Goal: Information Seeking & Learning: Find specific page/section

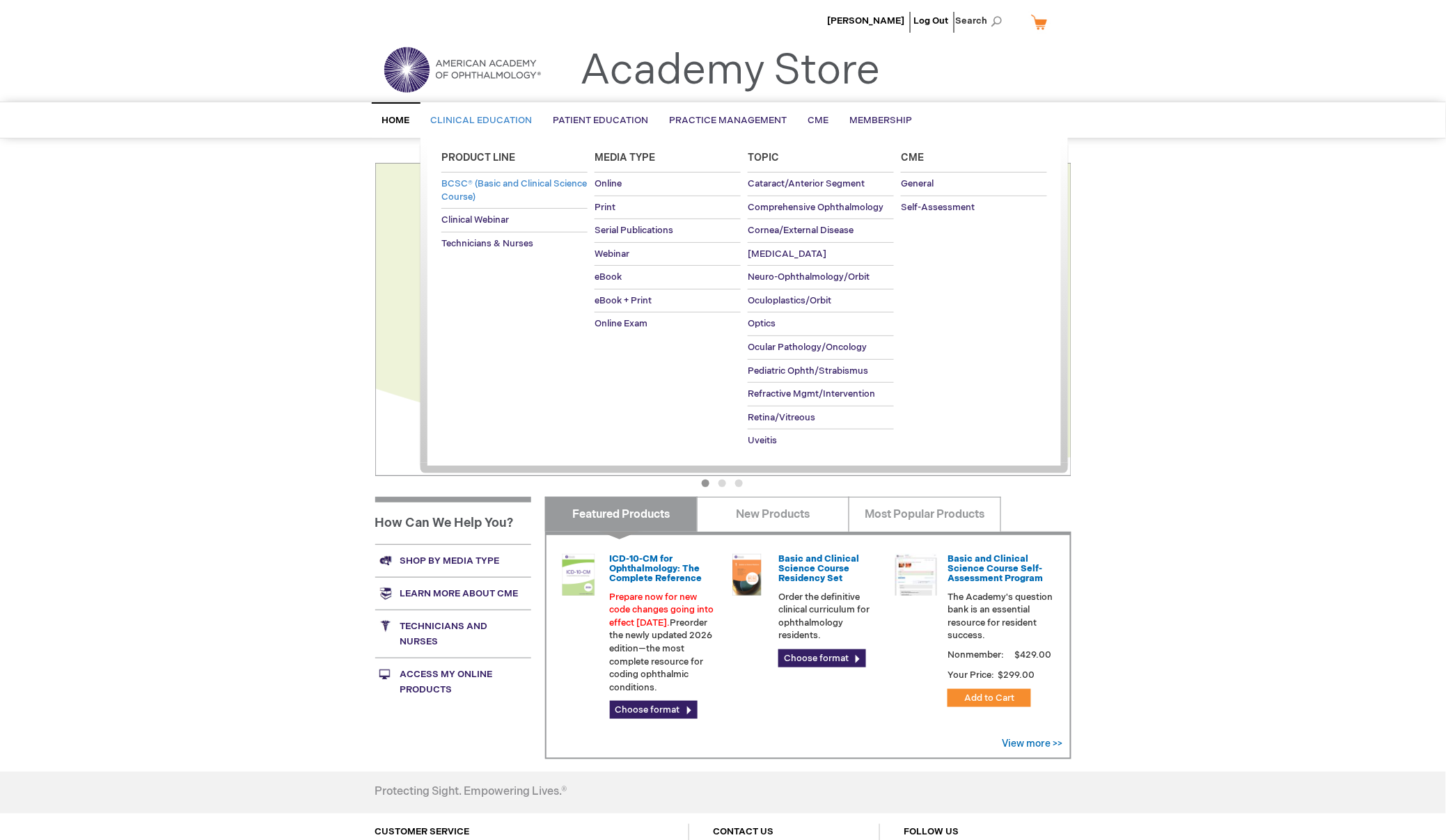
type input "MJTsang"
click at [498, 194] on span "BCSC® (Basic and Clinical Science Course)" at bounding box center [514, 190] width 145 height 25
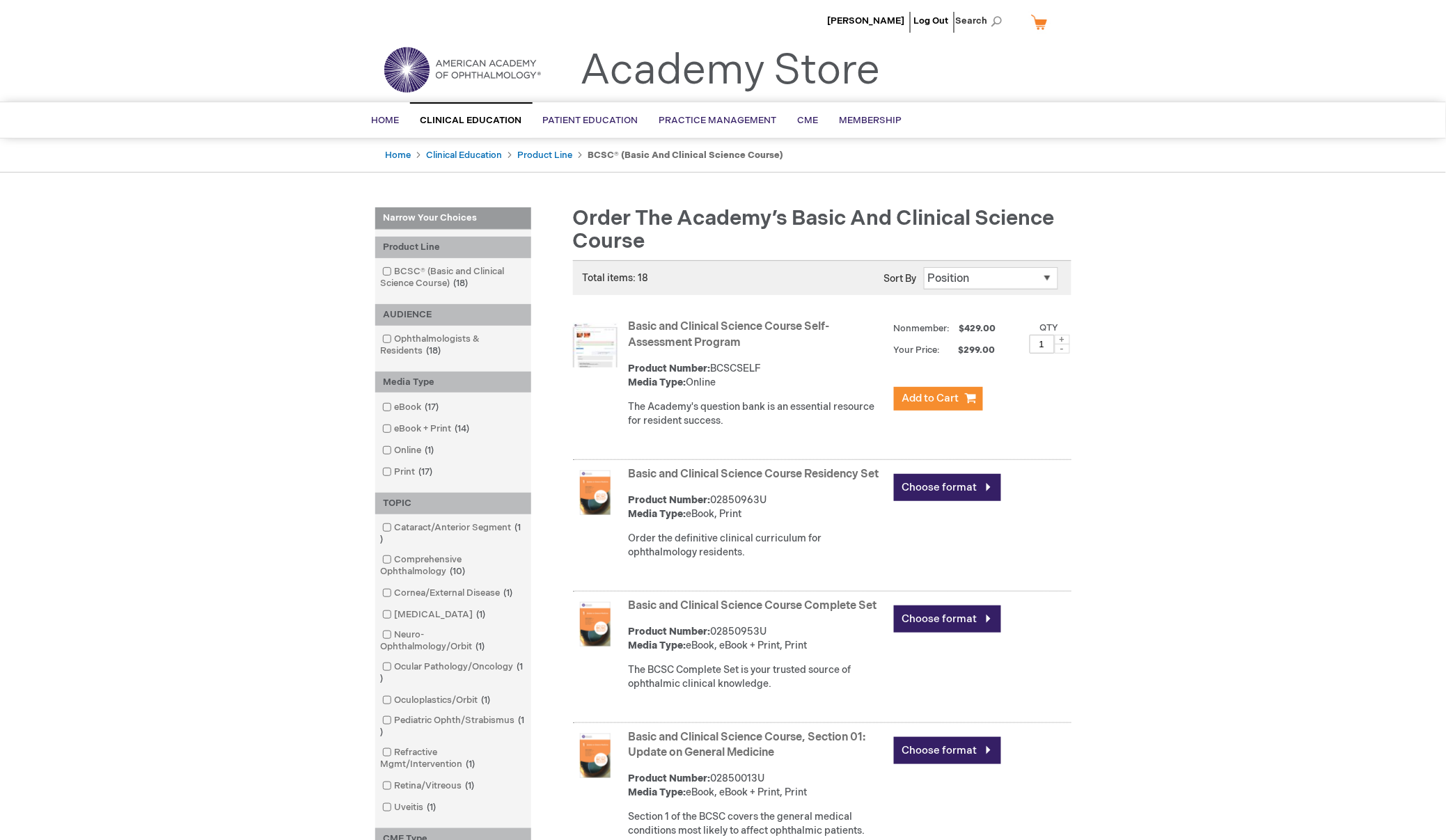
type input "MJTsang"
click at [1116, 75] on header "MJ Tsang Log Out Search My Cart CLOSE RECENTLY ADDED ITEM(S) Close There are no…" at bounding box center [723, 51] width 1446 height 102
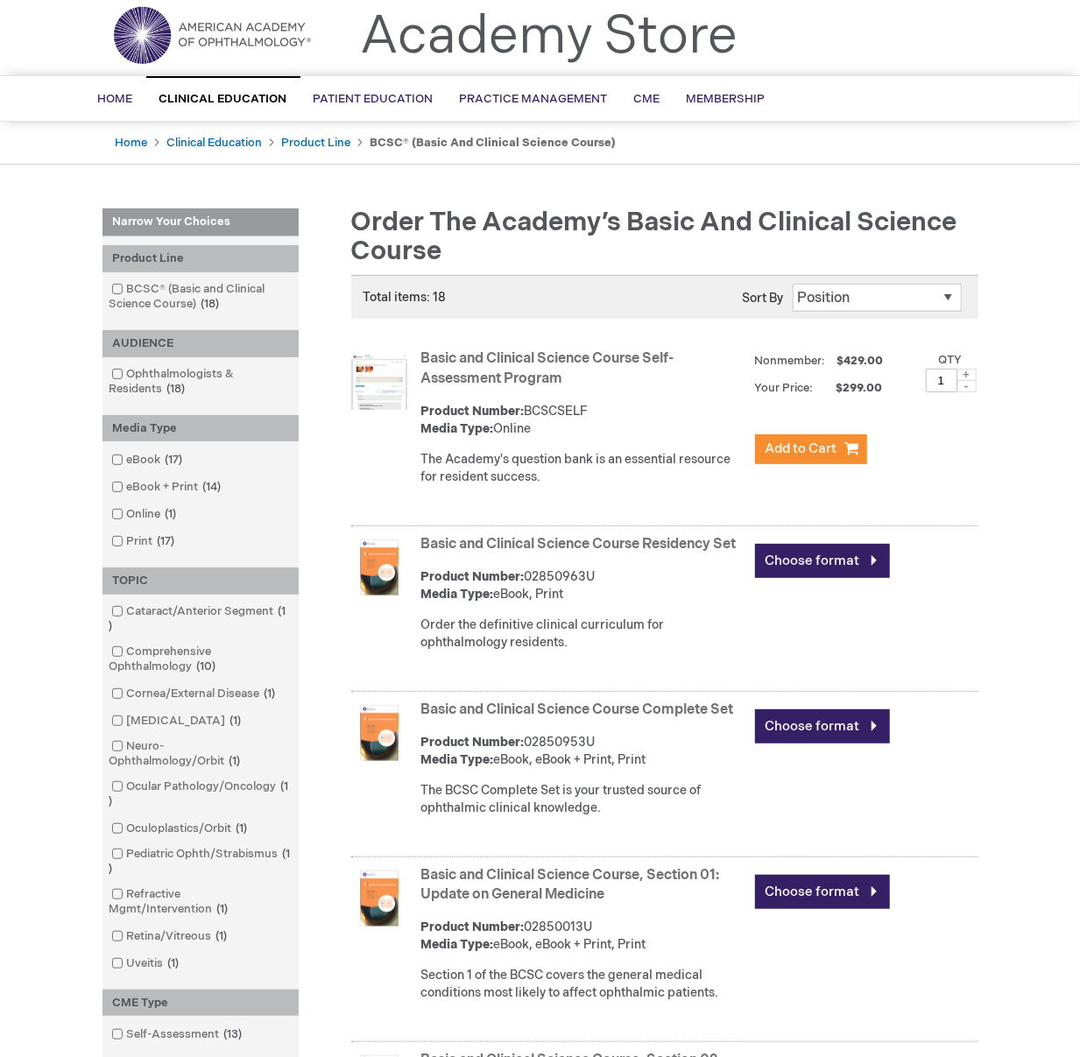
scroll to position [97, 0]
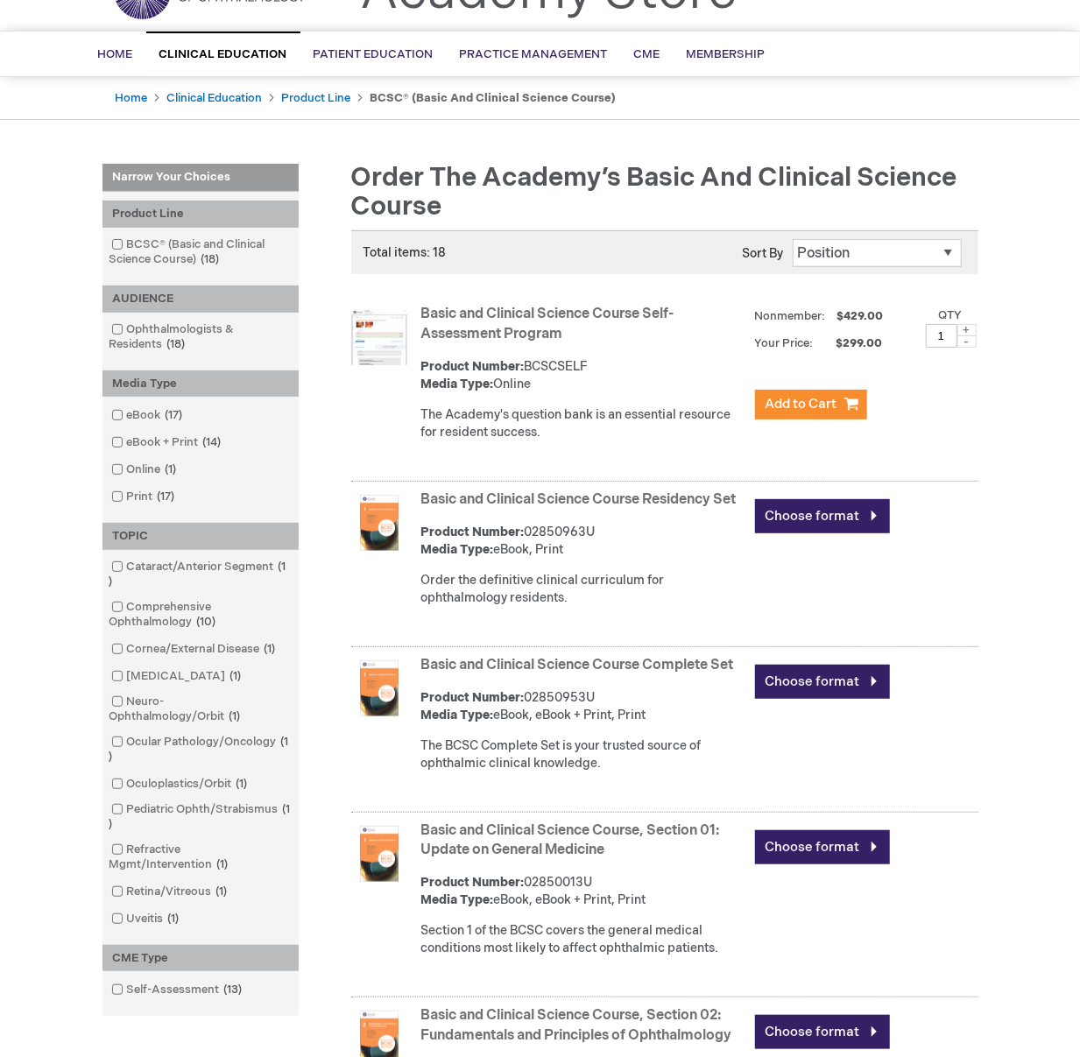
click at [545, 497] on link "Basic and Clinical Science Course Residency Set" at bounding box center [578, 499] width 315 height 17
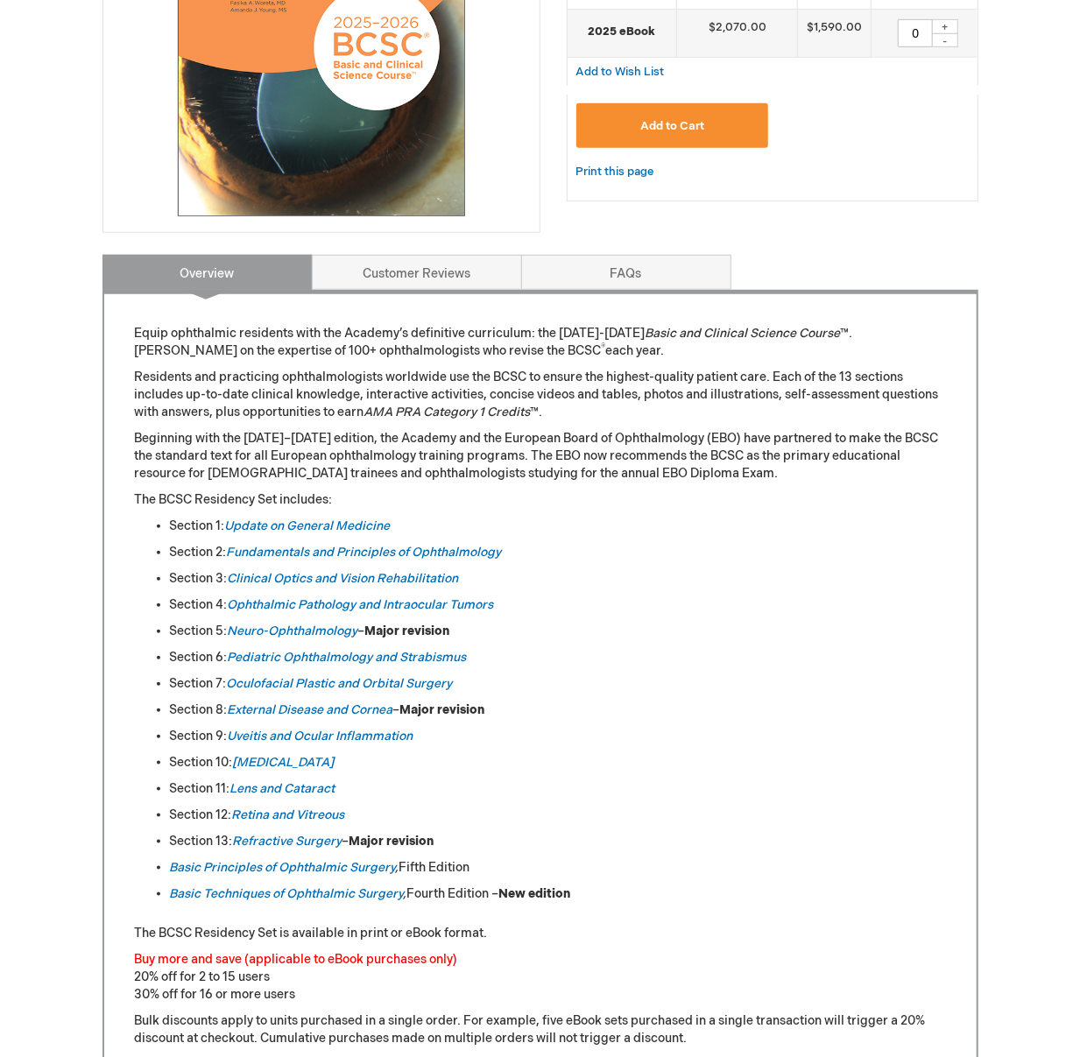
scroll to position [389, 0]
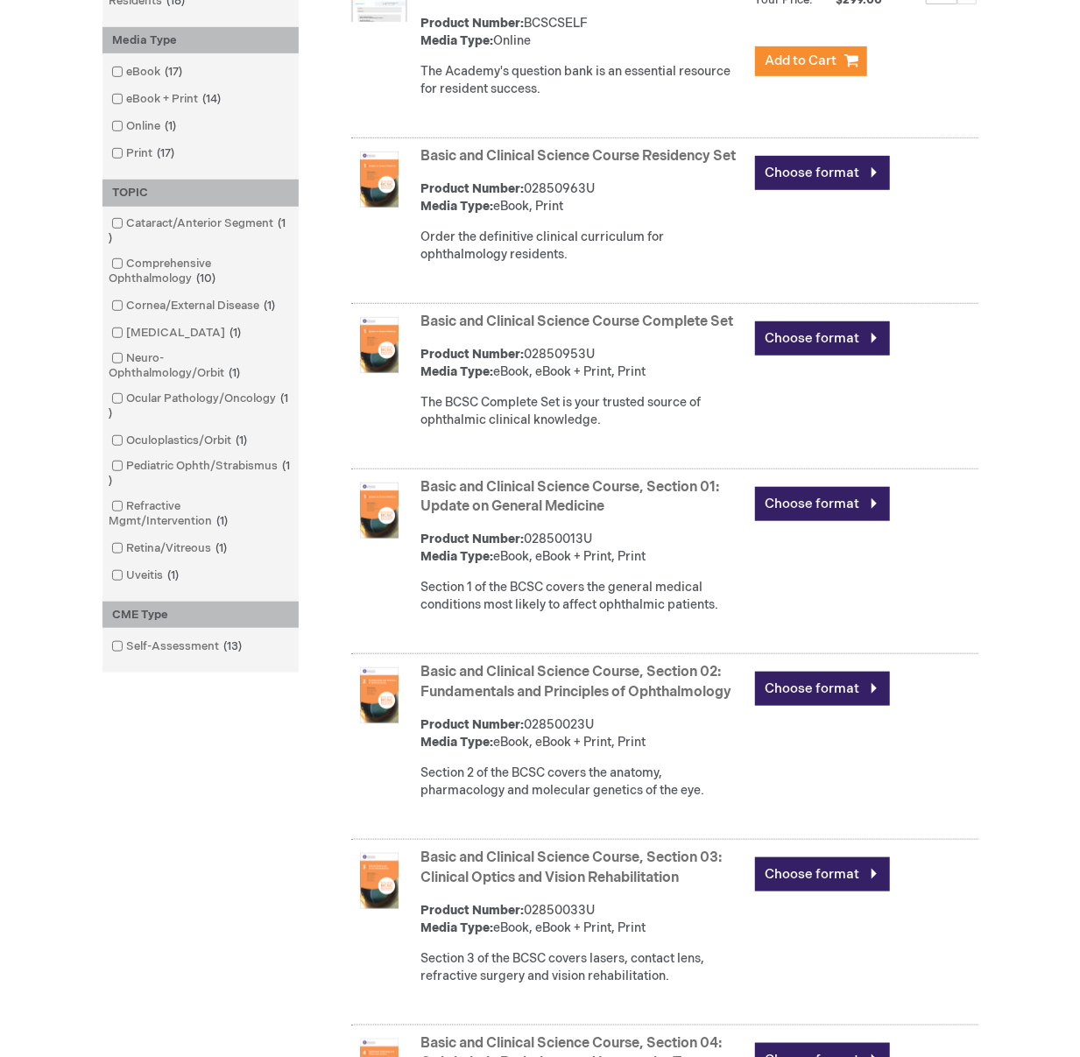
scroll to position [486, 0]
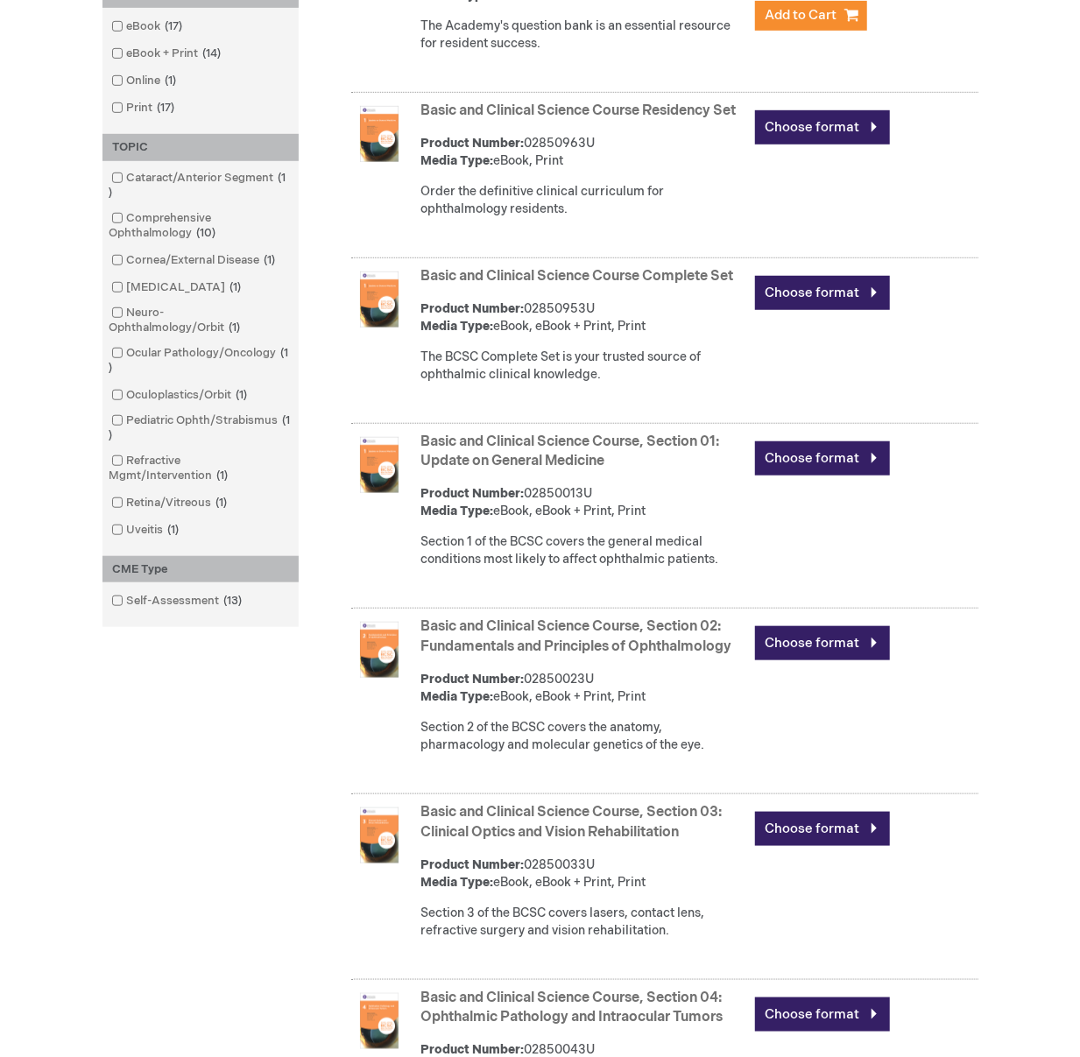
type input "MJTsang"
click at [506, 285] on link "Basic and Clinical Science Course Complete Set" at bounding box center [577, 276] width 313 height 17
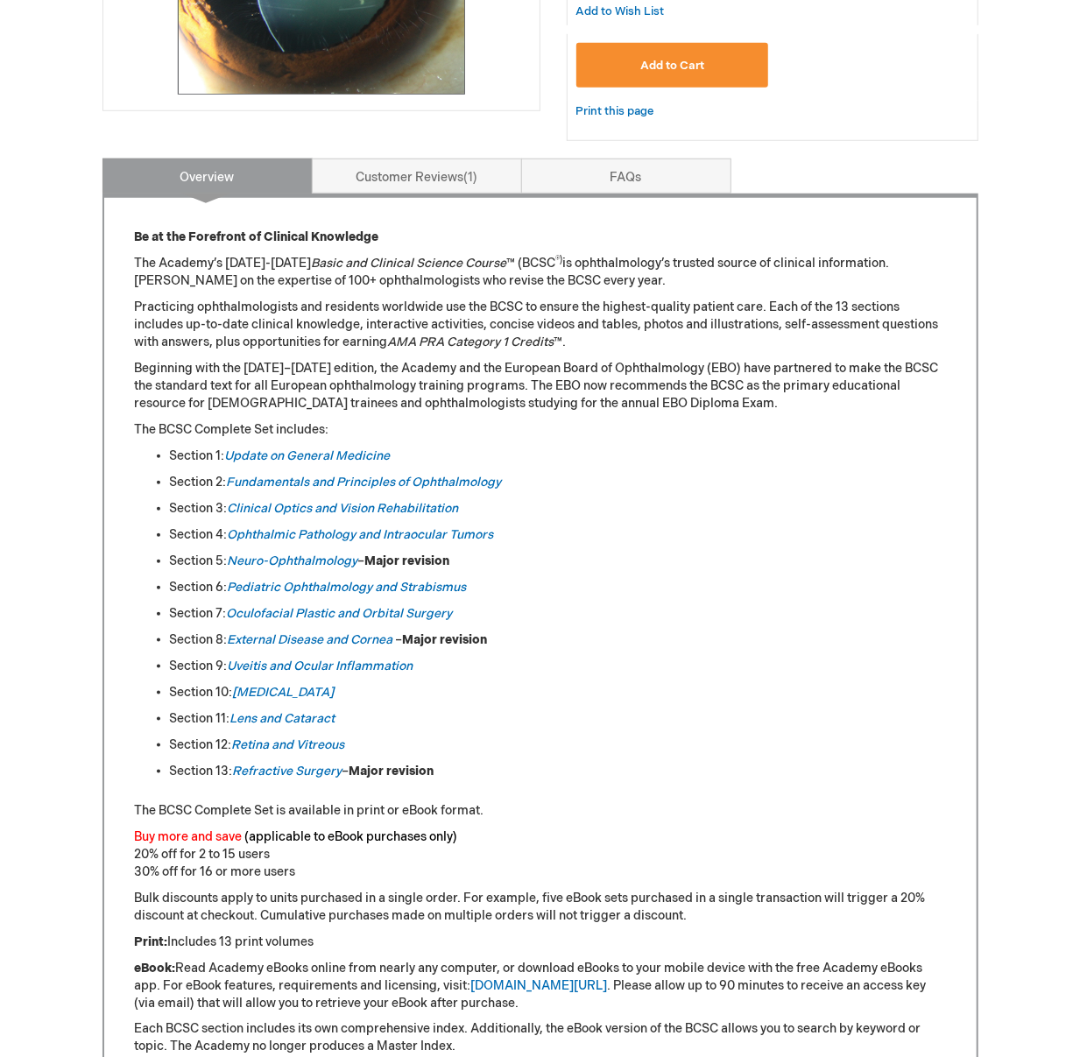
scroll to position [583, 0]
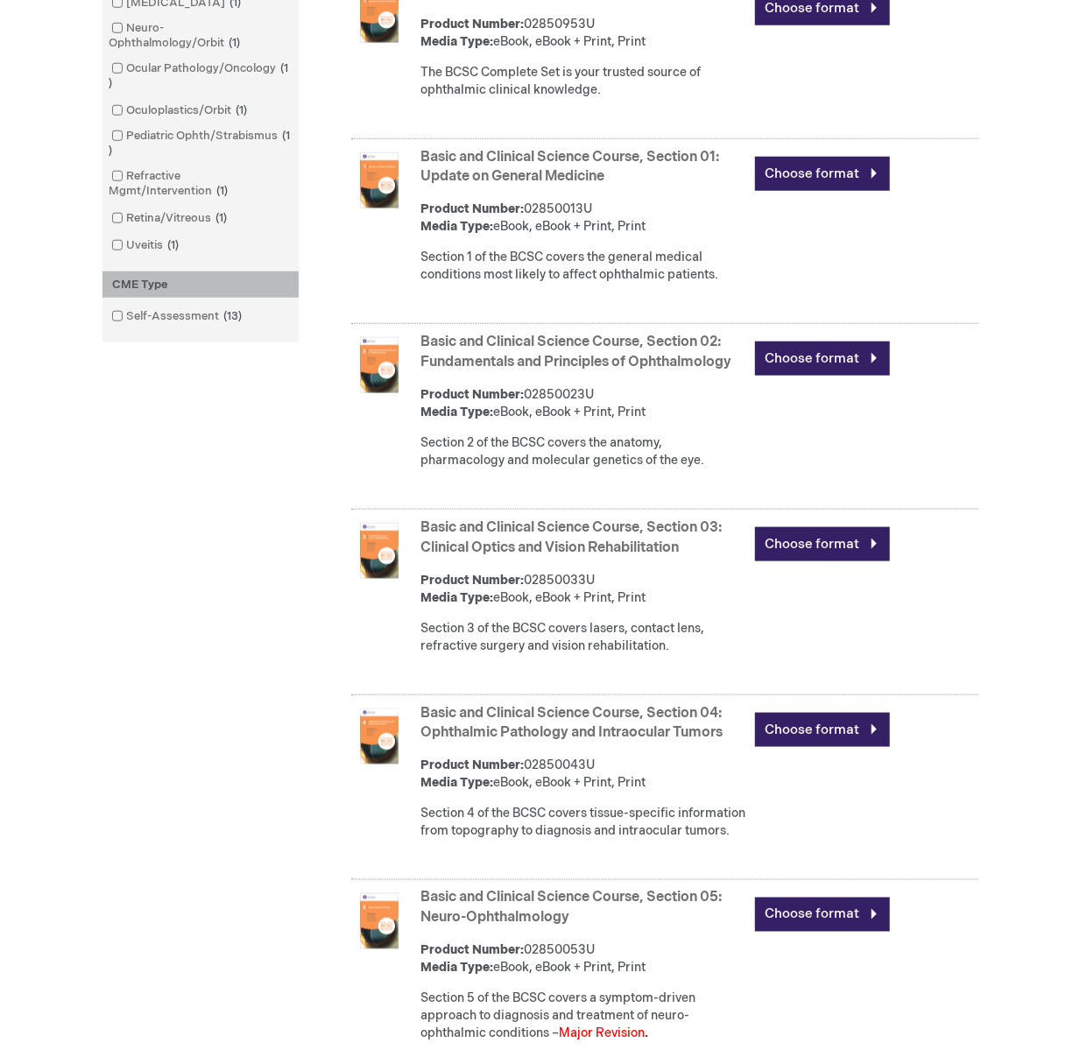
scroll to position [773, 0]
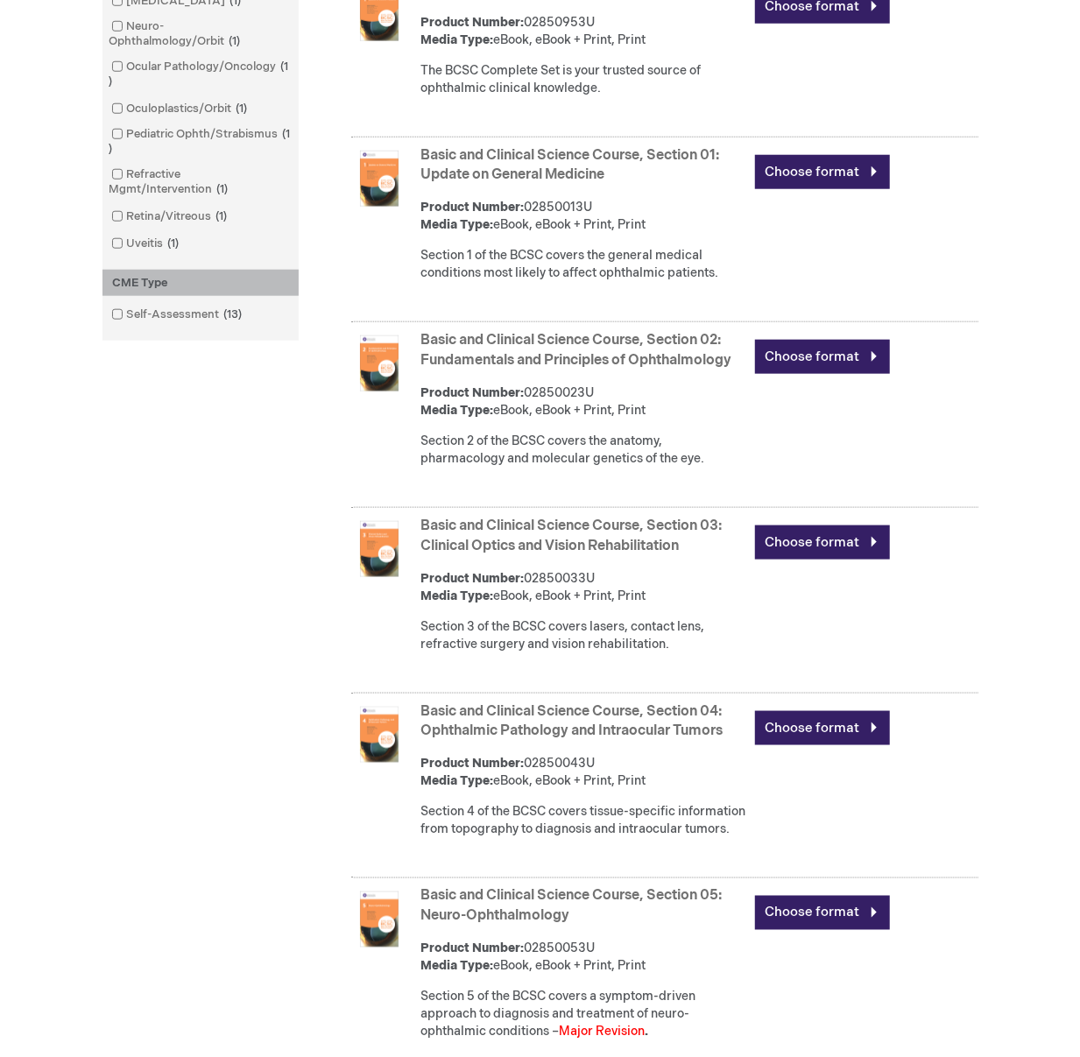
type input "MJTsang"
click at [495, 184] on link "Basic and Clinical Science Course, Section 01: Update on General Medicine" at bounding box center [570, 165] width 299 height 37
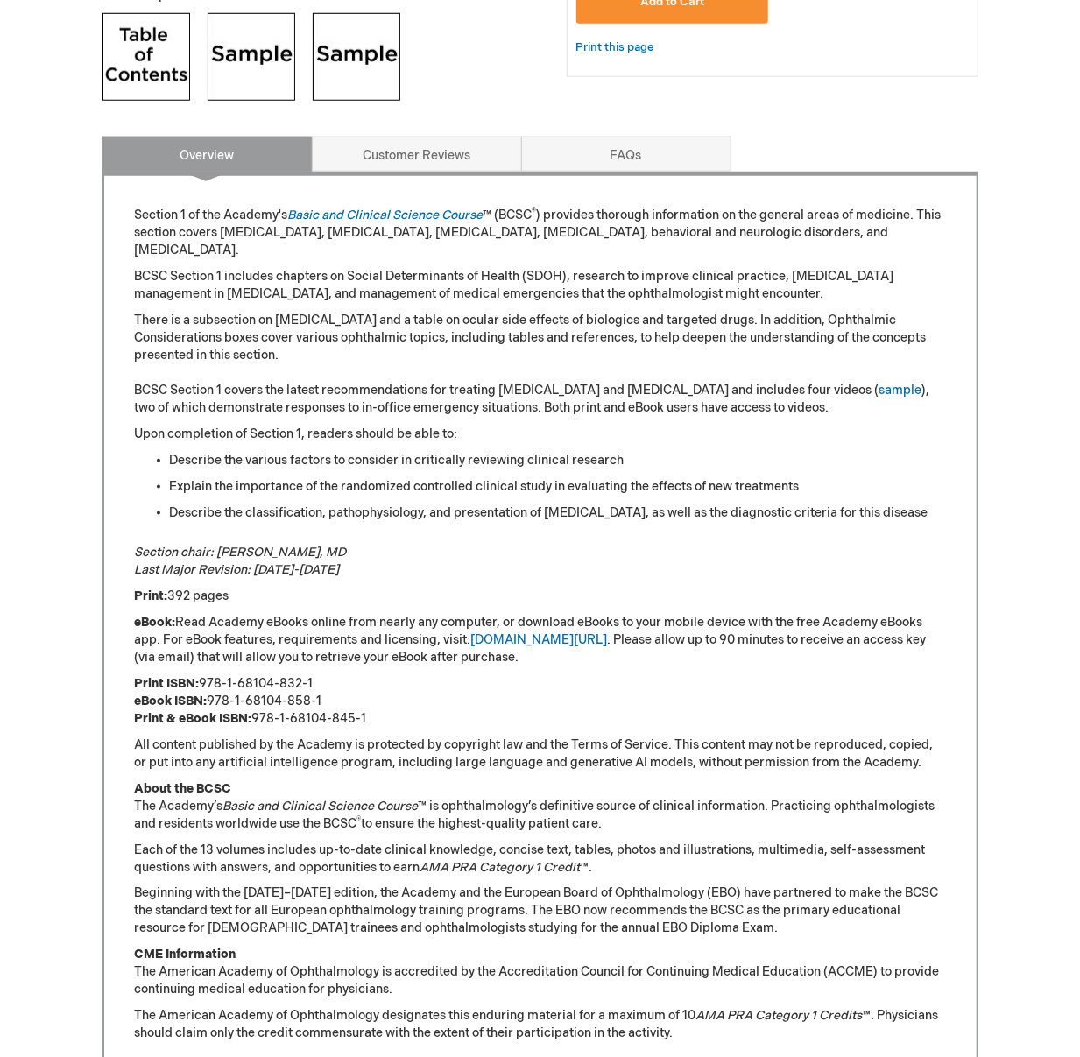
scroll to position [778, 0]
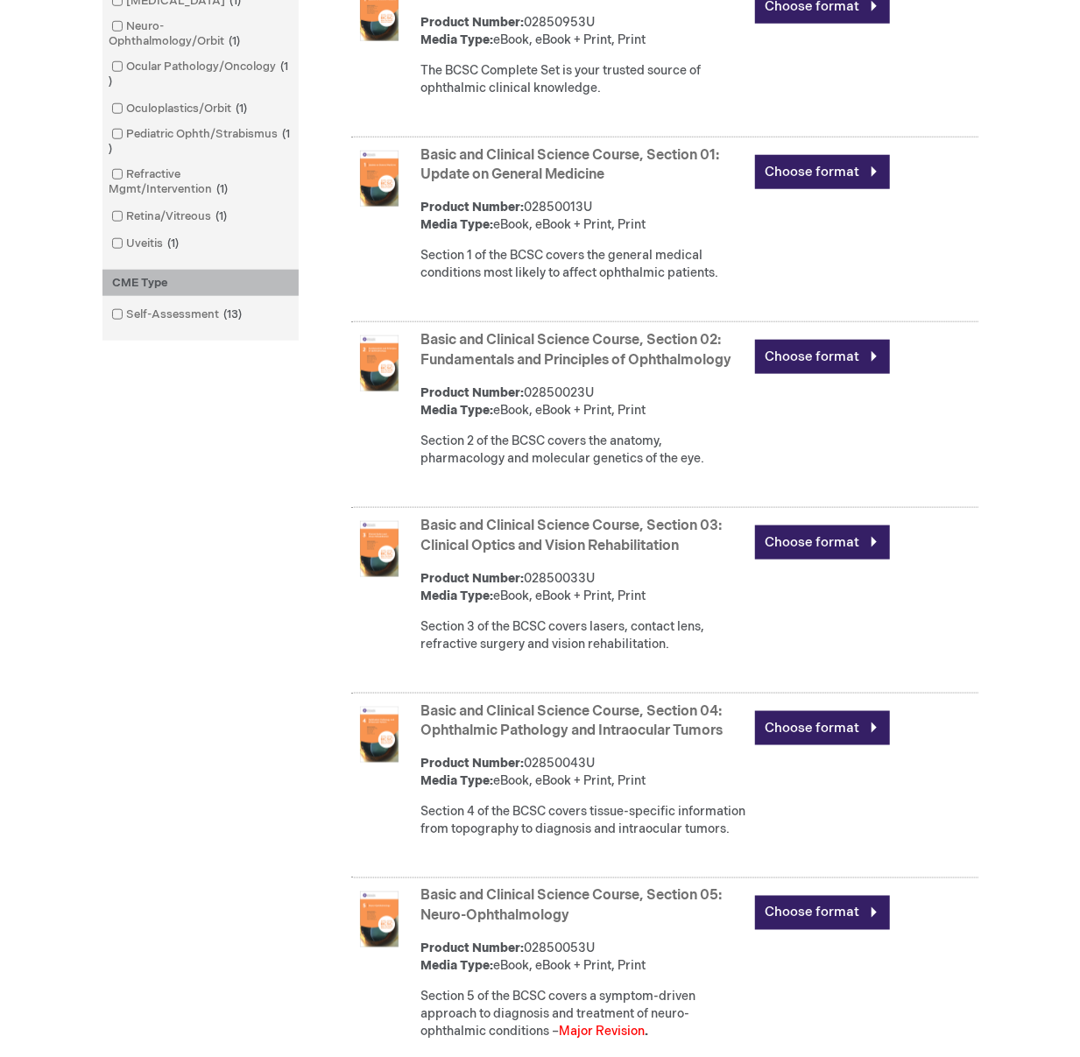
type input "MJTsang"
click at [500, 369] on link "Basic and Clinical Science Course, Section 02: Fundamentals and Principles of O…" at bounding box center [576, 350] width 311 height 37
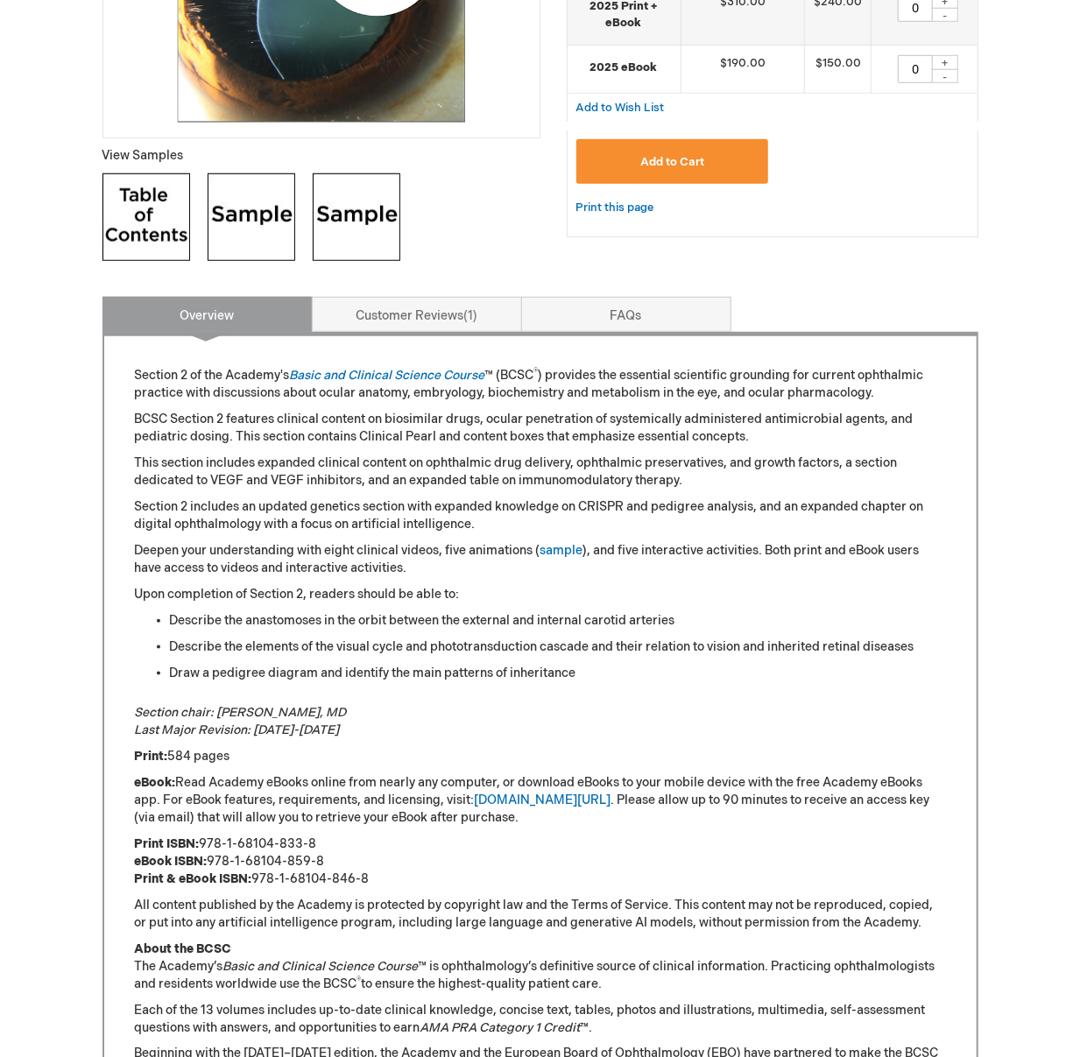
scroll to position [583, 0]
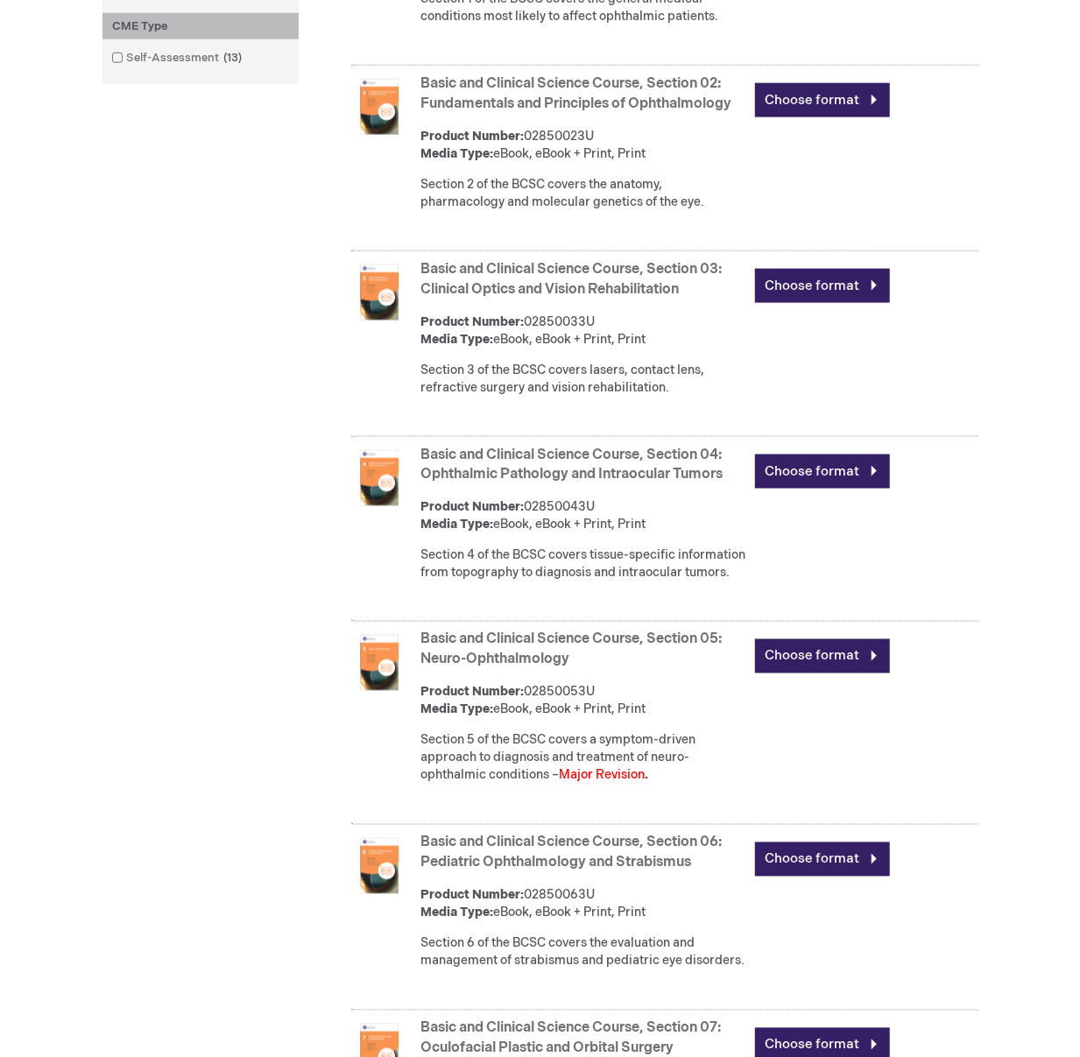
scroll to position [1064, 0]
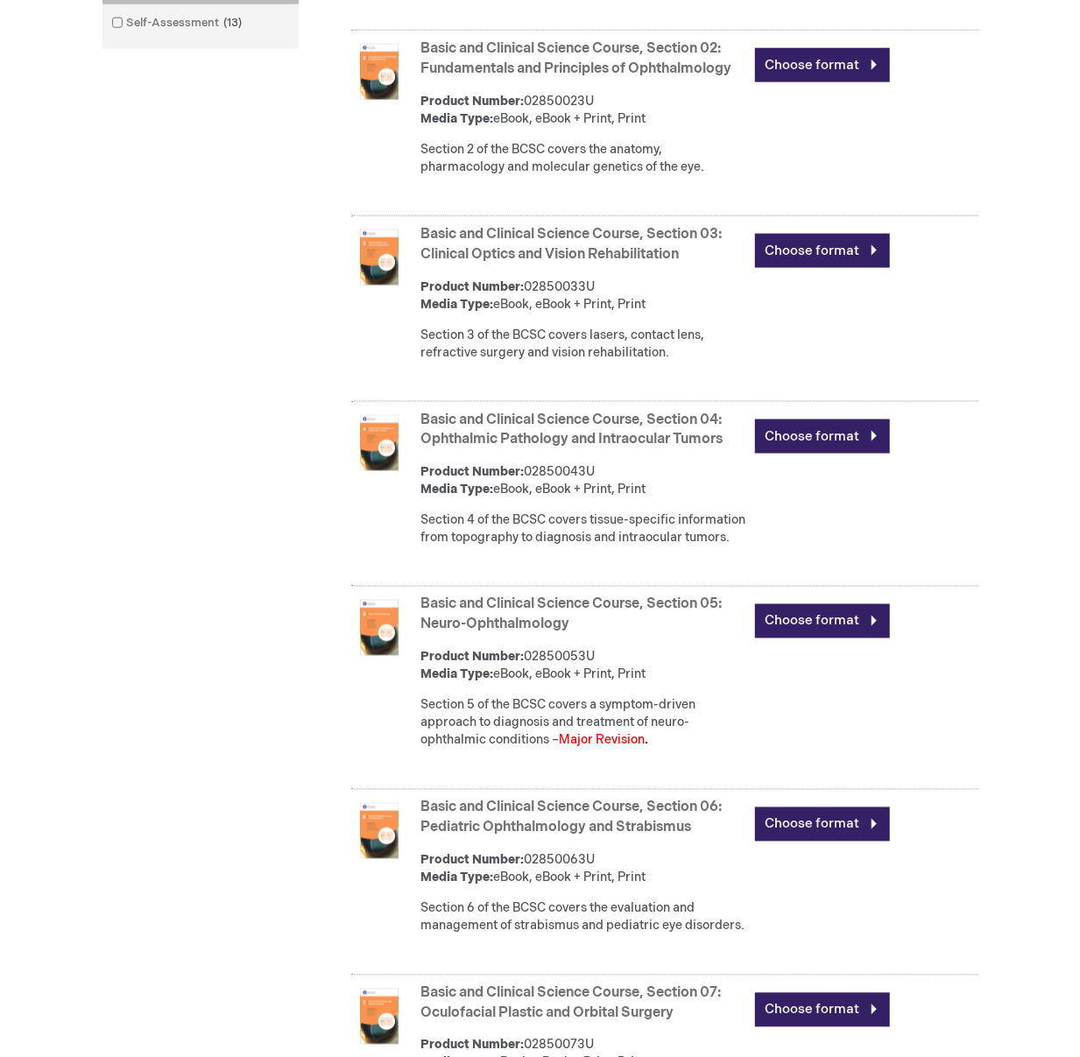
type input "MJTsang"
click at [512, 445] on link "Basic and Clinical Science Course, Section 04: Ophthalmic Pathology and Intraoc…" at bounding box center [572, 430] width 302 height 37
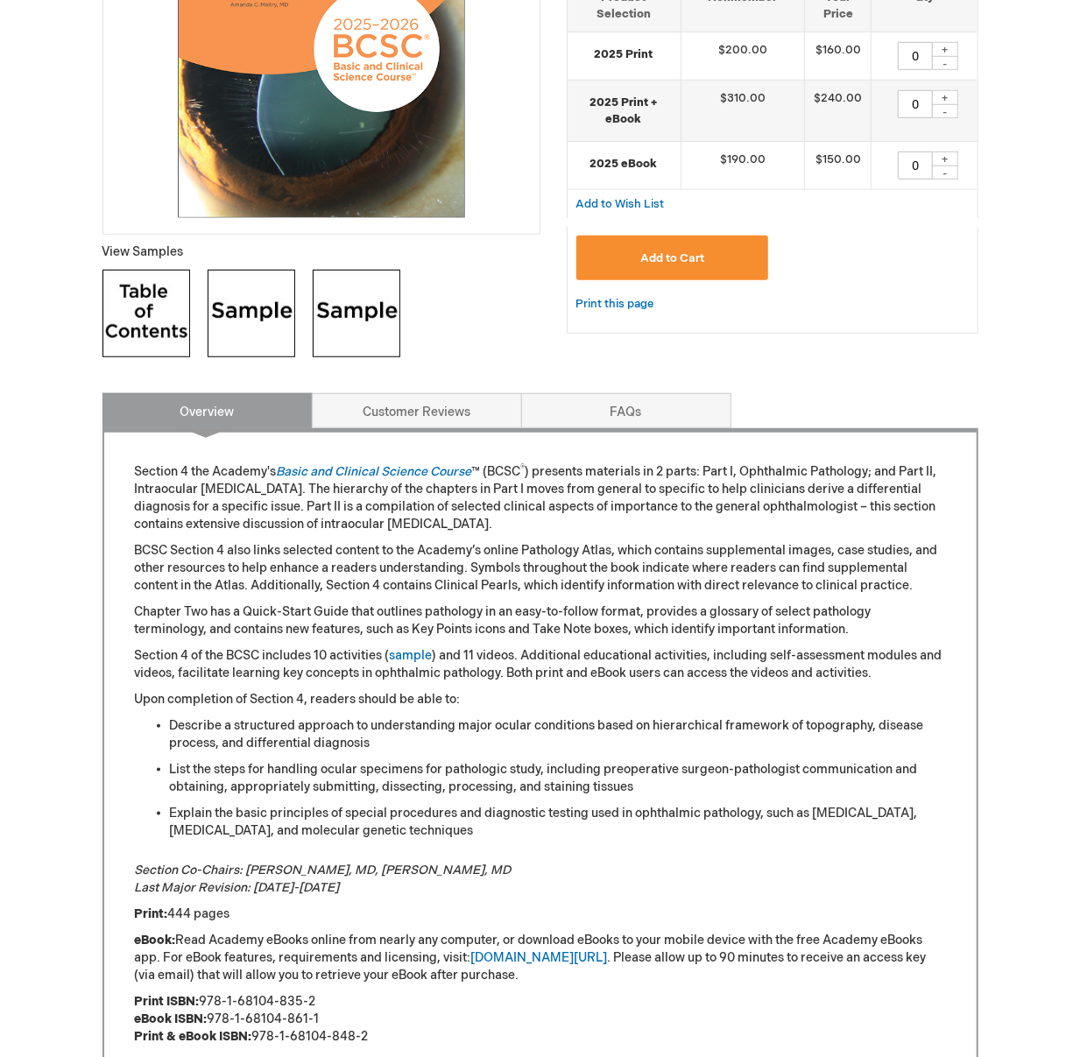
scroll to position [681, 0]
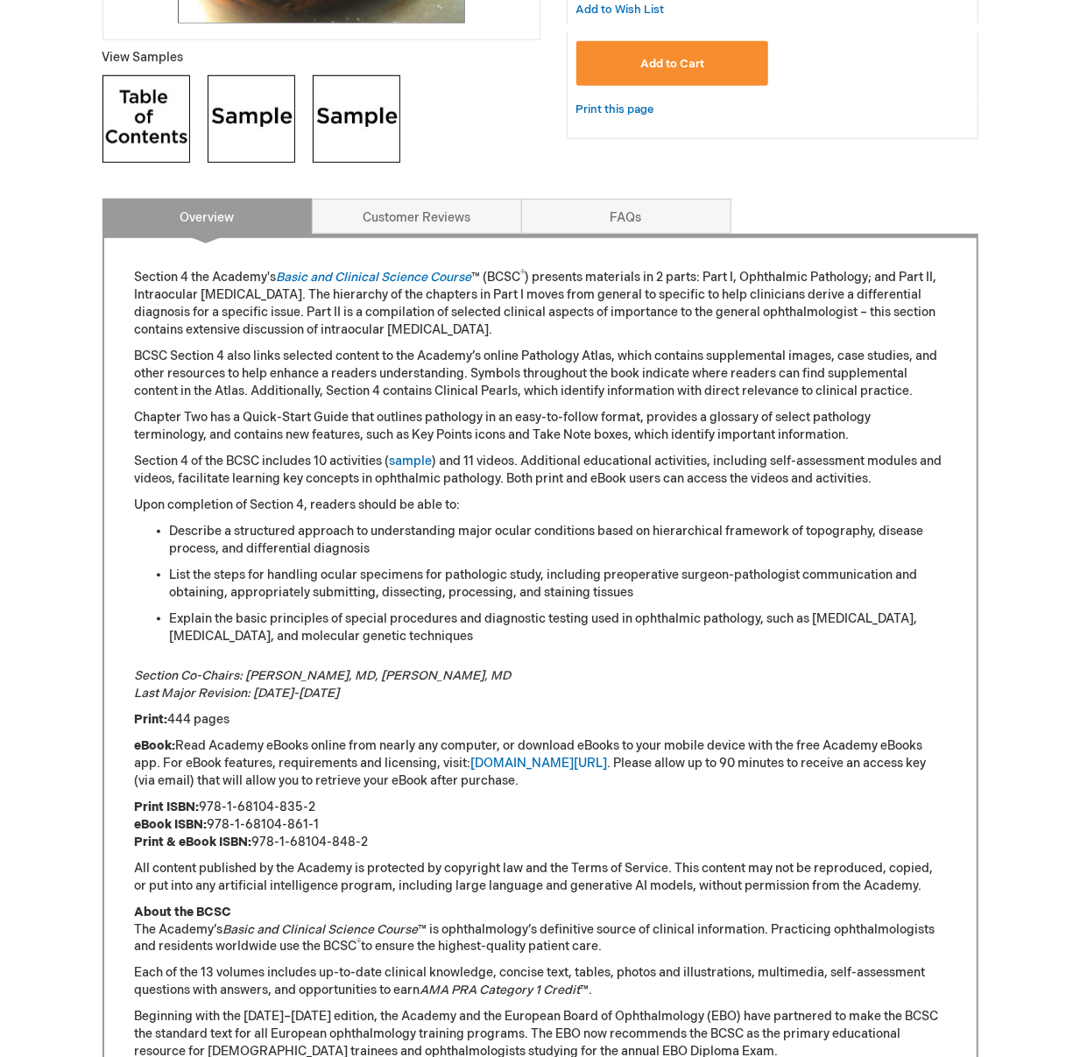
type input "MJTsang"
drag, startPoint x: 325, startPoint y: 800, endPoint x: 110, endPoint y: 812, distance: 215.0
click at [110, 812] on div "Section 4 the Academy's Basic and Clinical Science Course ™ (BCSC ® ) presents …" at bounding box center [540, 716] width 876 height 965
click at [977, 497] on div "Section 4 the Academy's Basic and Clinical Science Course ™ (BCSC ® ) presents …" at bounding box center [540, 716] width 876 height 965
drag, startPoint x: 1027, startPoint y: 93, endPoint x: 1013, endPoint y: 99, distance: 14.5
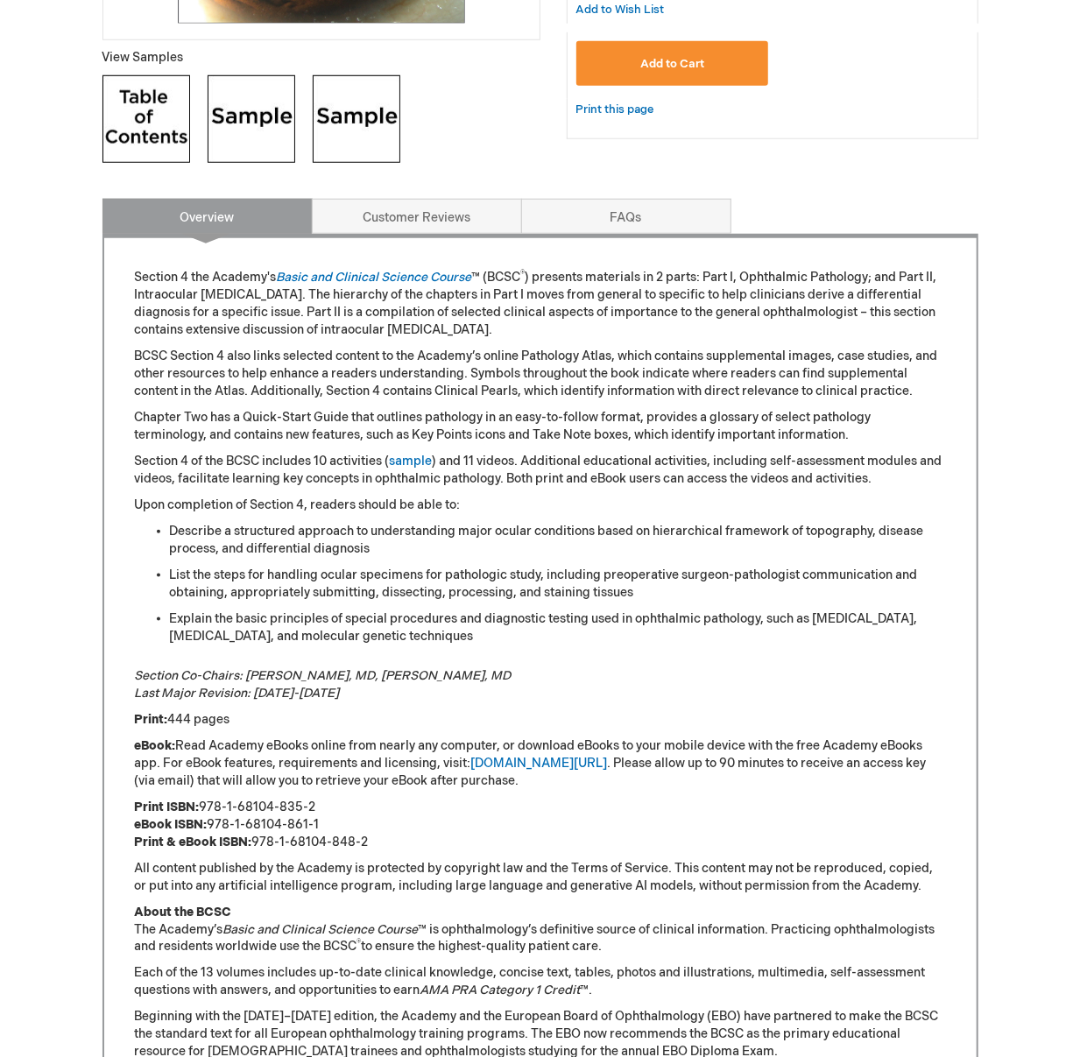
click at [1027, 93] on div "MJ Tsang Log Out Search My Cart CLOSE RECENTLY ADDED ITEM(S) Close There are no…" at bounding box center [540, 571] width 1080 height 2504
click at [843, 83] on div "Add to Cart" at bounding box center [772, 70] width 392 height 58
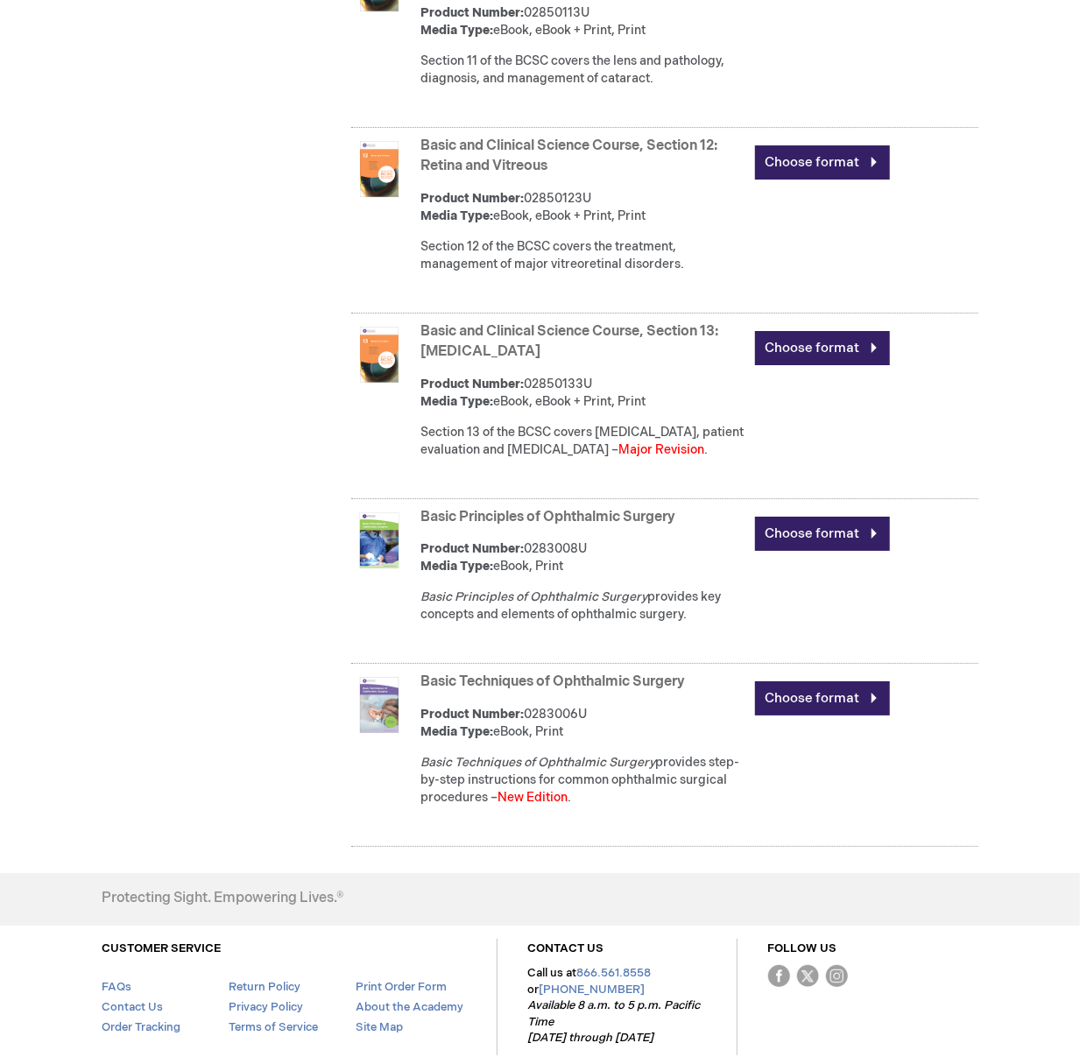
scroll to position [2909, 0]
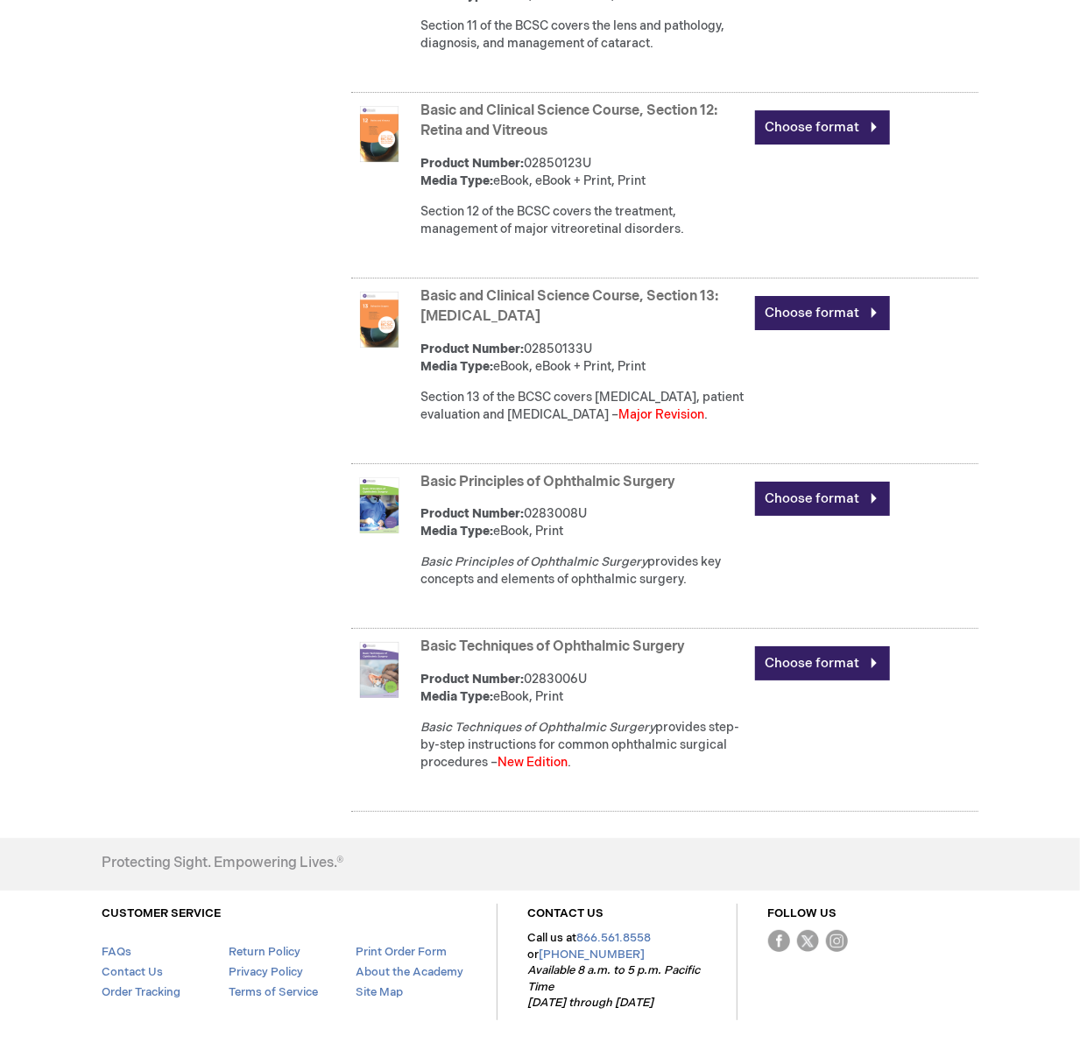
type input "MJTsang"
click at [544, 652] on link "Basic Techniques of Ophthalmic Surgery" at bounding box center [553, 647] width 265 height 17
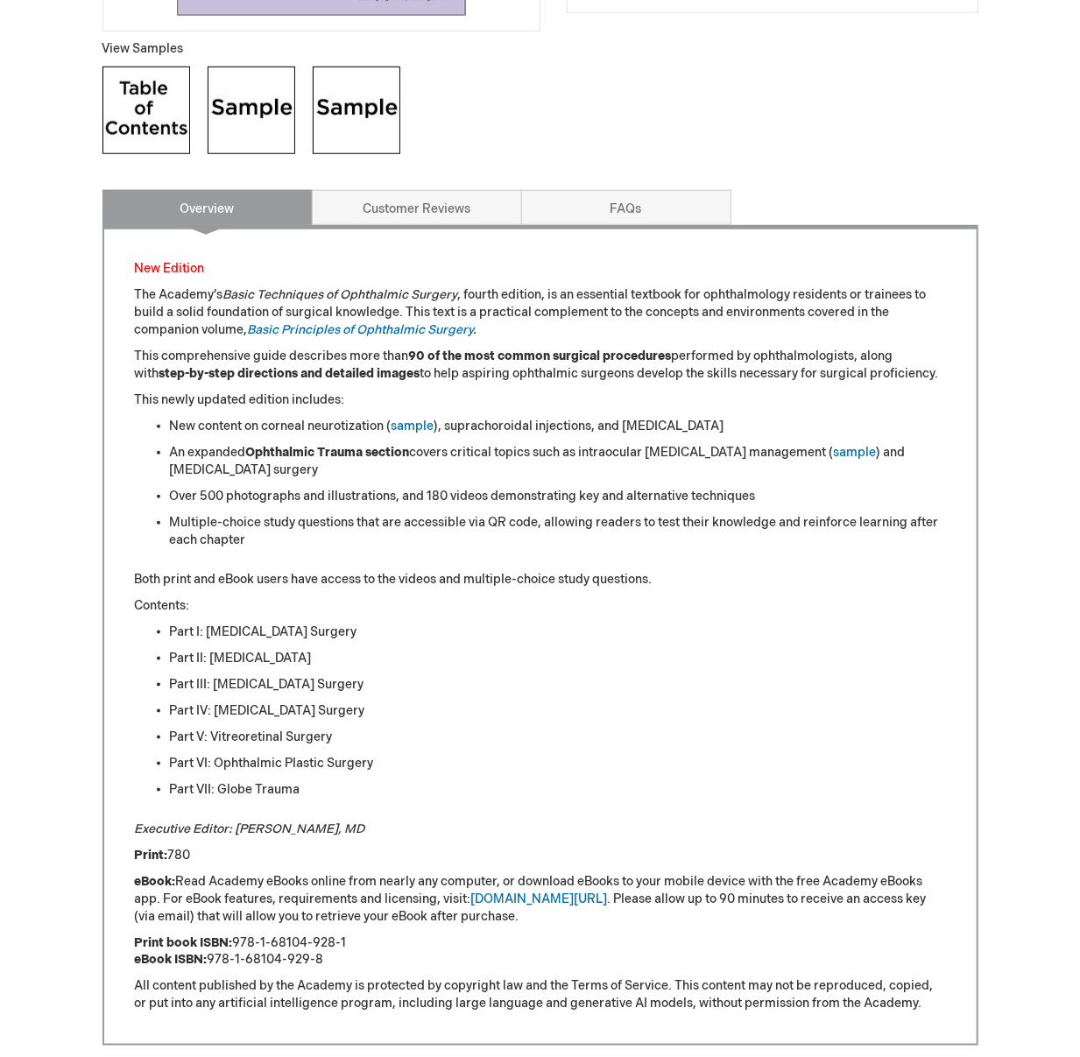
scroll to position [778, 0]
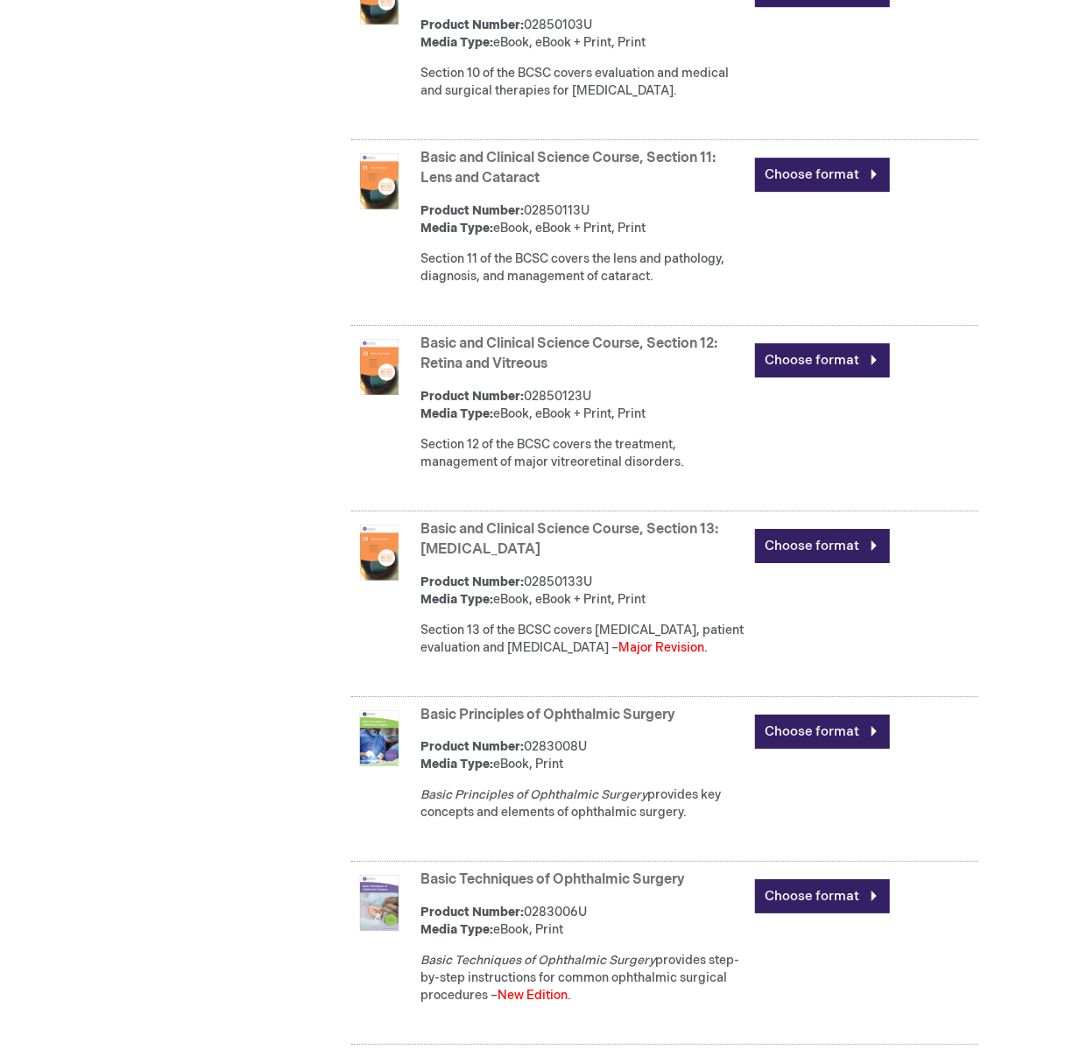
scroll to position [2970, 0]
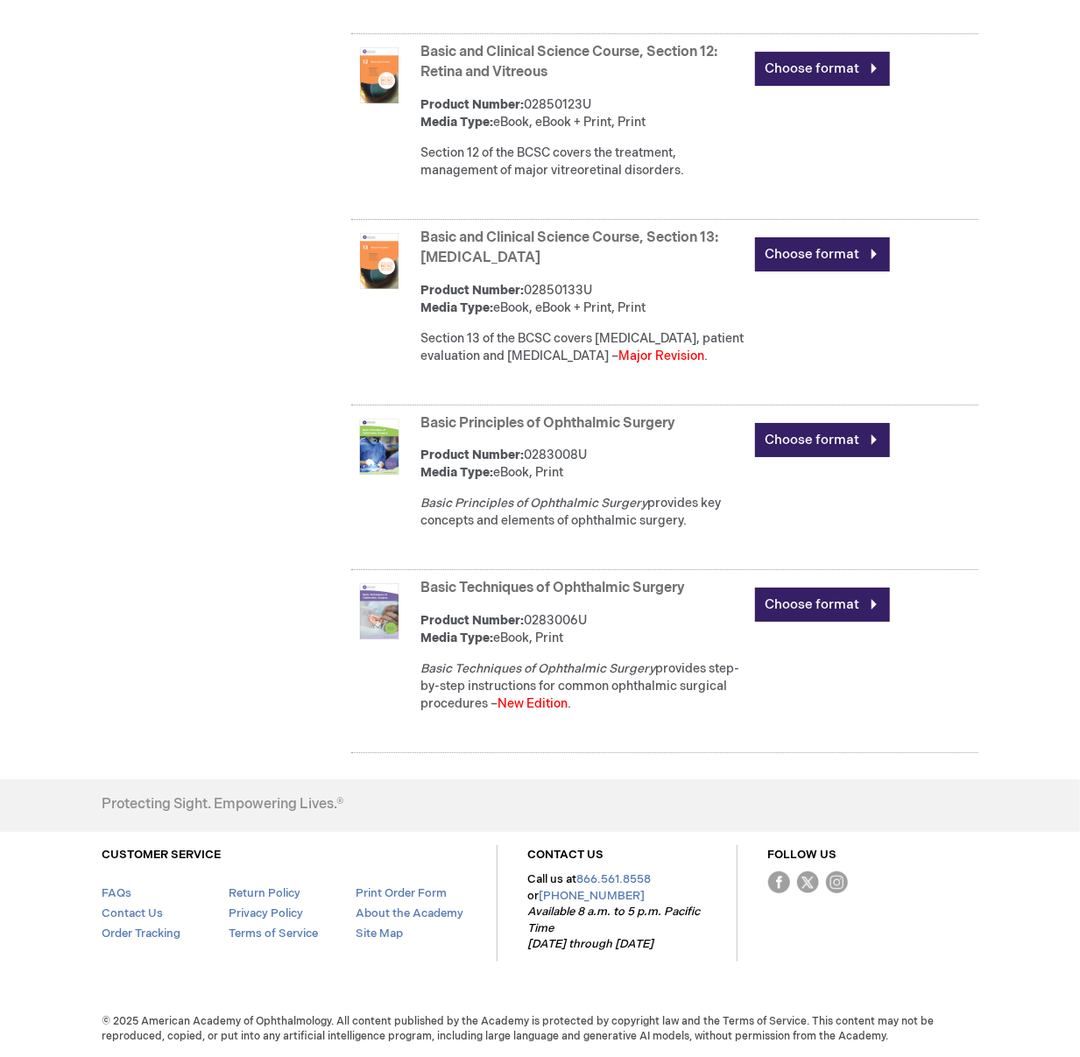
type input "MJTsang"
click at [506, 423] on link "Basic Principles of Ophthalmic Surgery" at bounding box center [548, 423] width 255 height 17
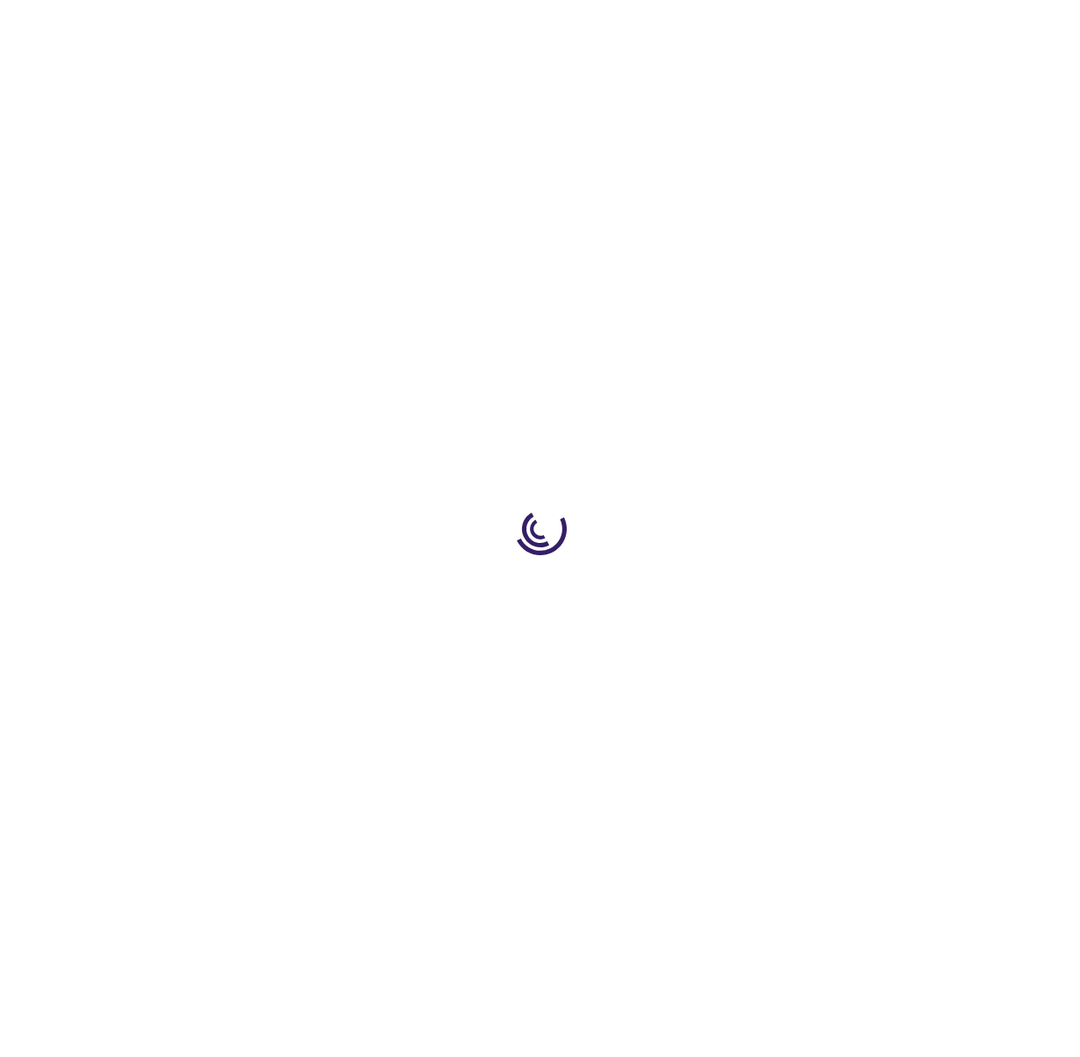
type input "0"
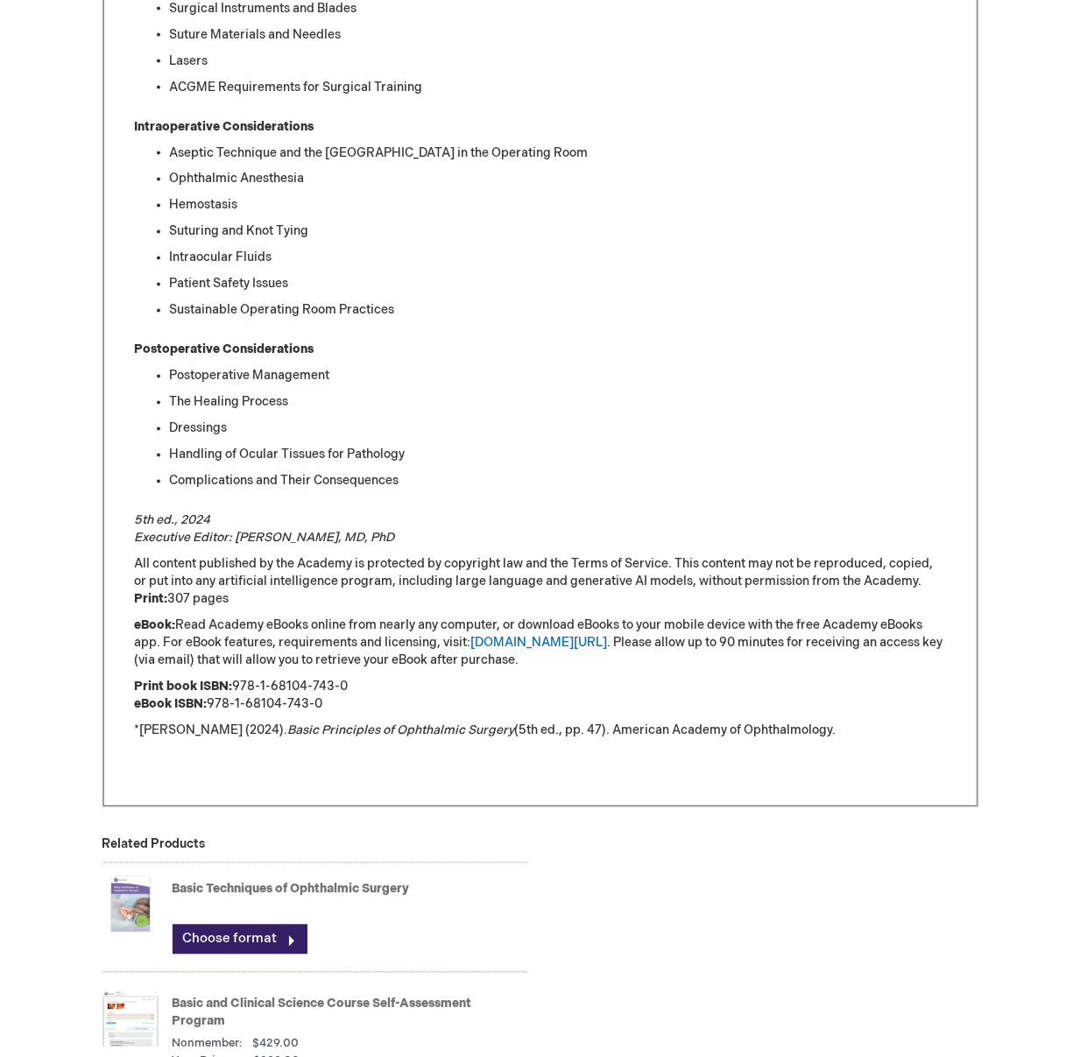
scroll to position [1459, 0]
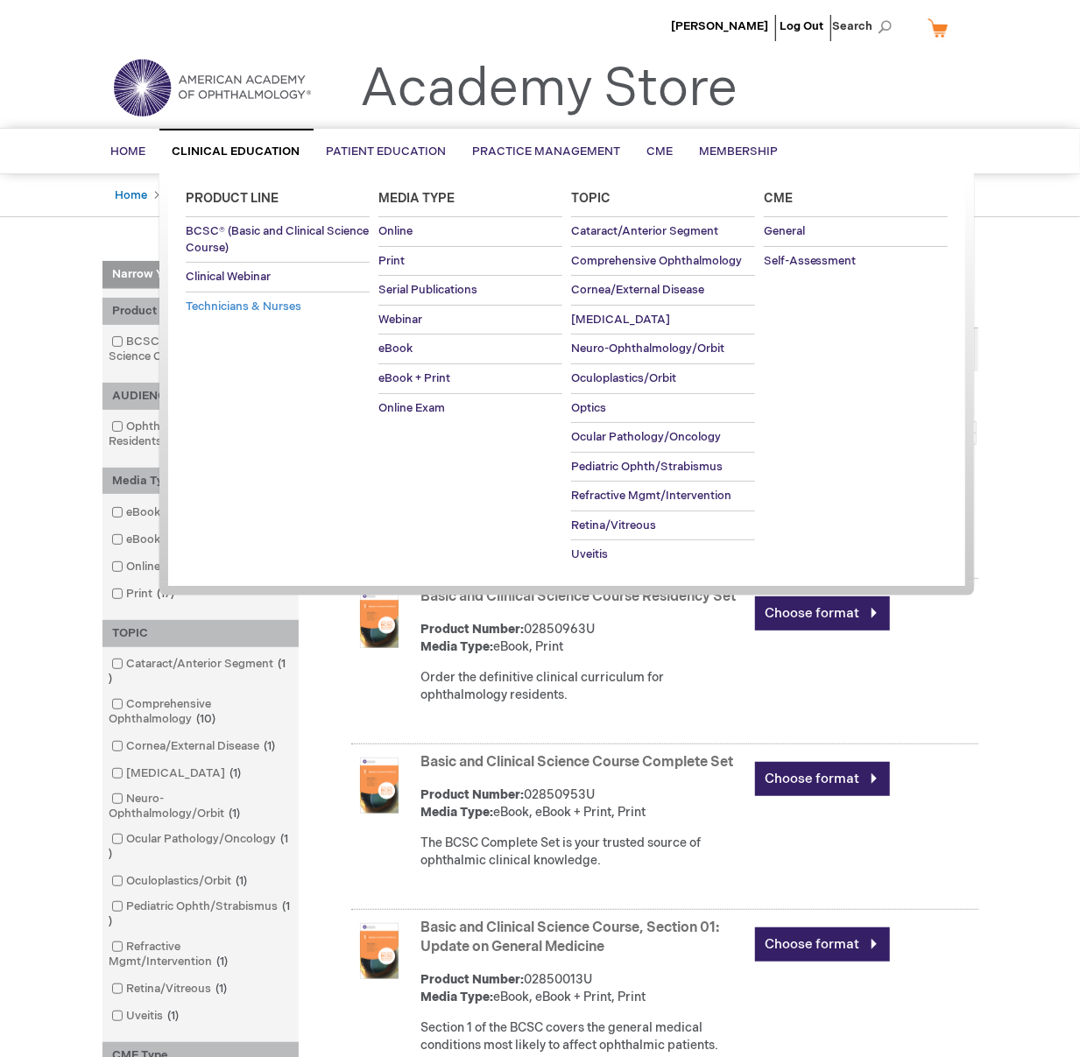
type input "MJTsang"
click at [270, 307] on span "Technicians & Nurses" at bounding box center [244, 307] width 116 height 14
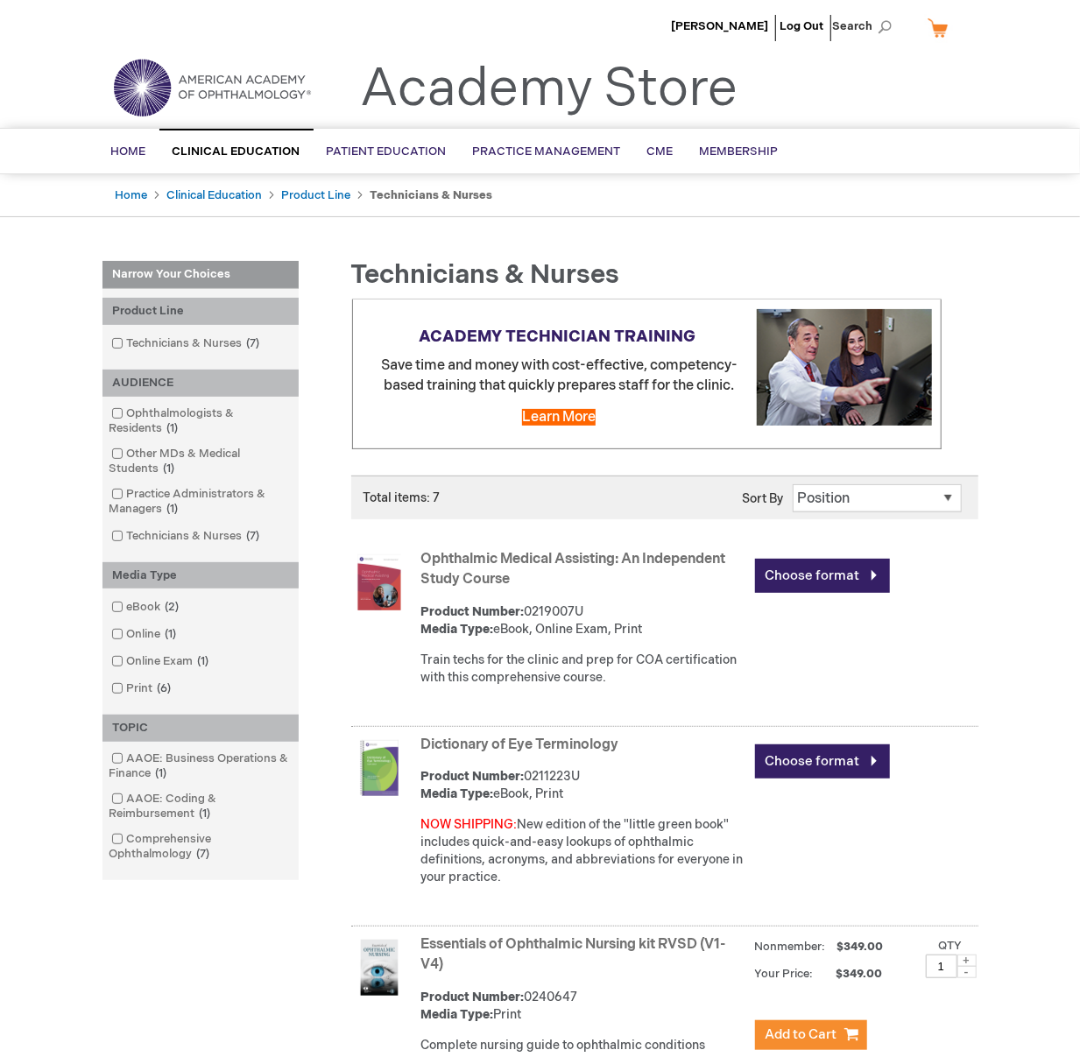
type input "MJTsang"
click at [528, 746] on link "Dictionary of Eye Terminology" at bounding box center [520, 745] width 198 height 17
type input "MJTsang"
click at [484, 575] on link "Ophthalmic Medical Assisting: An Independent Study Course" at bounding box center [573, 569] width 305 height 37
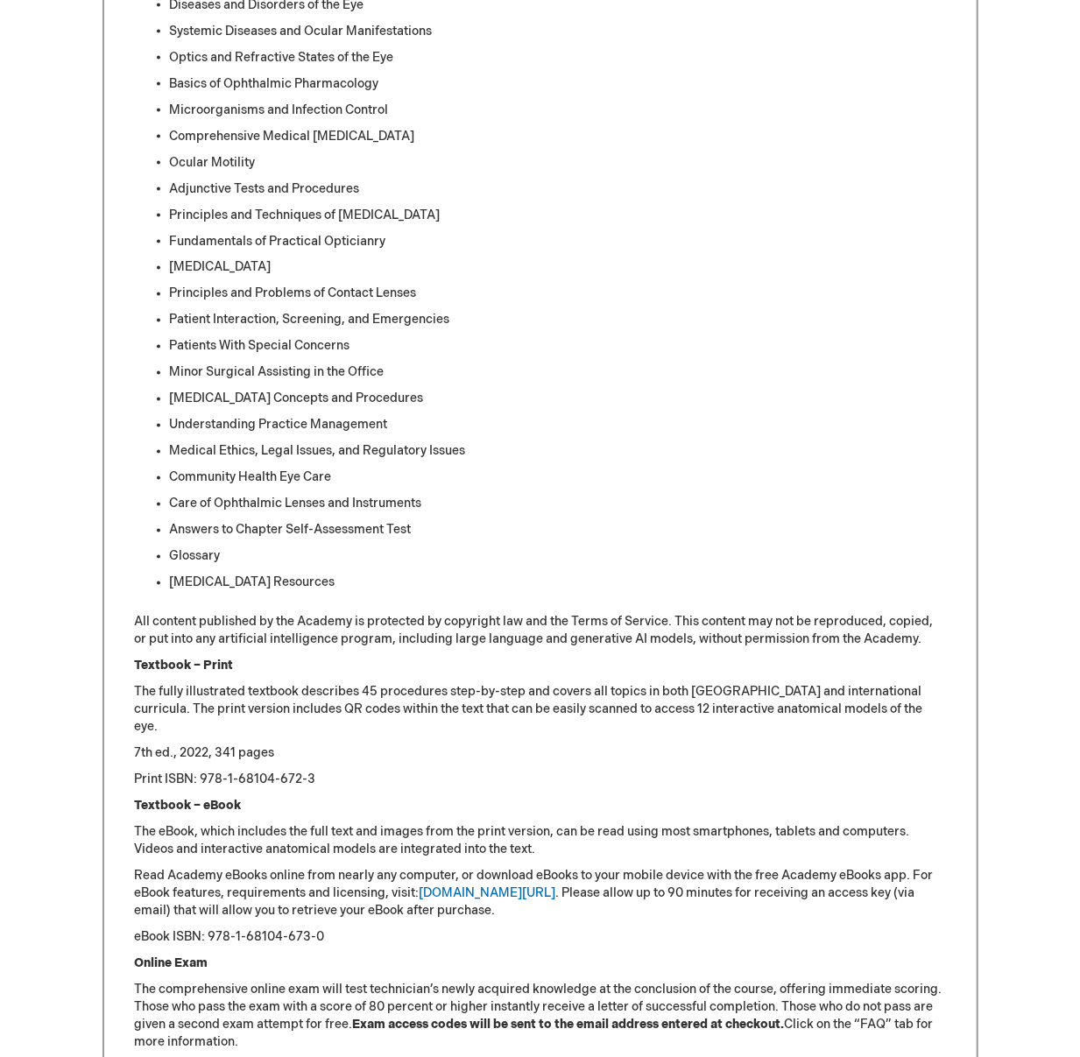
scroll to position [1362, 0]
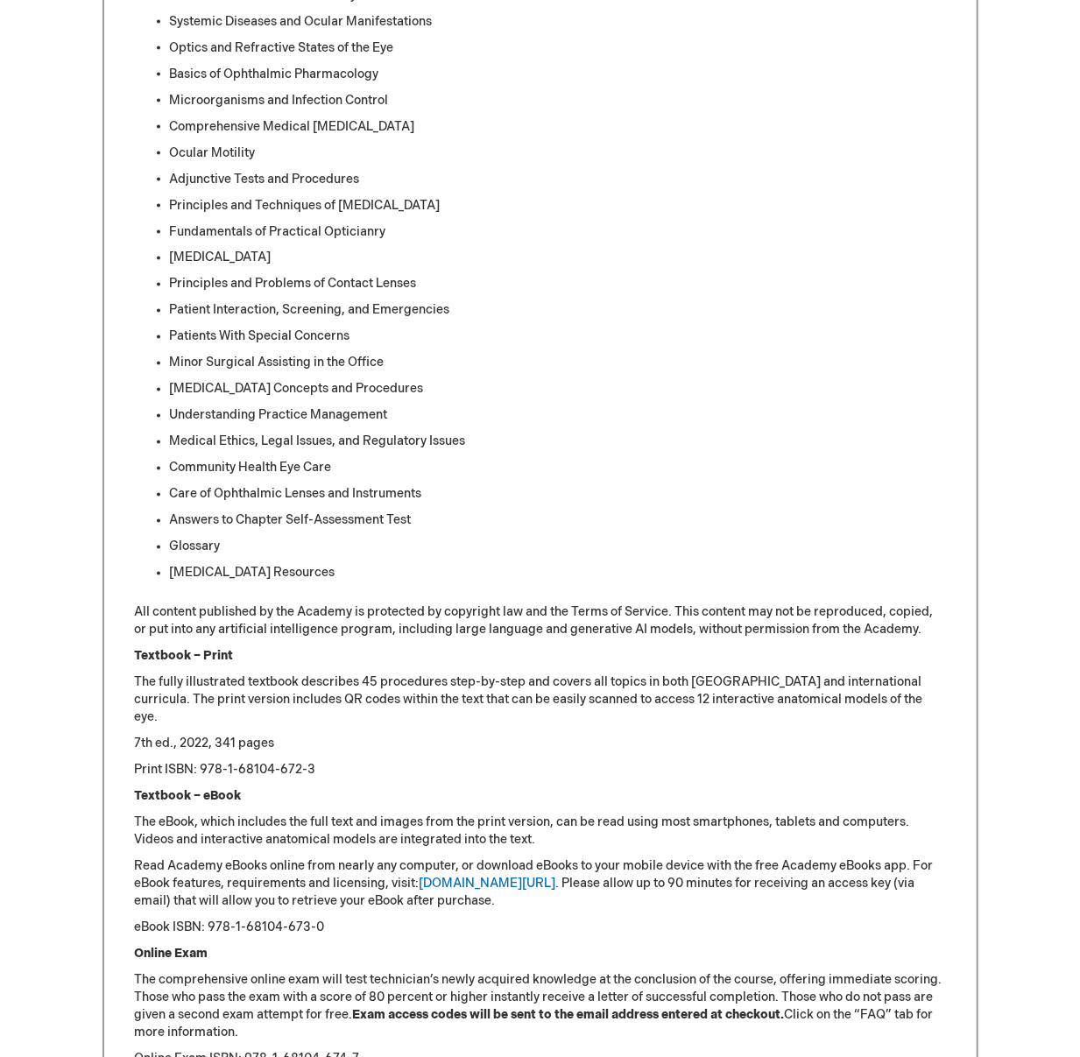
type input "MJTsang"
click at [326, 933] on p "eBook ISBN: 978-1-68104-673-0" at bounding box center [540, 929] width 811 height 18
click at [318, 930] on p "eBook ISBN: 978-1-68104-673-0" at bounding box center [540, 929] width 811 height 18
drag, startPoint x: 235, startPoint y: 923, endPoint x: 389, endPoint y: 923, distance: 154.2
click at [389, 923] on p "eBook ISBN: 978-1-68104-673-0" at bounding box center [540, 929] width 811 height 18
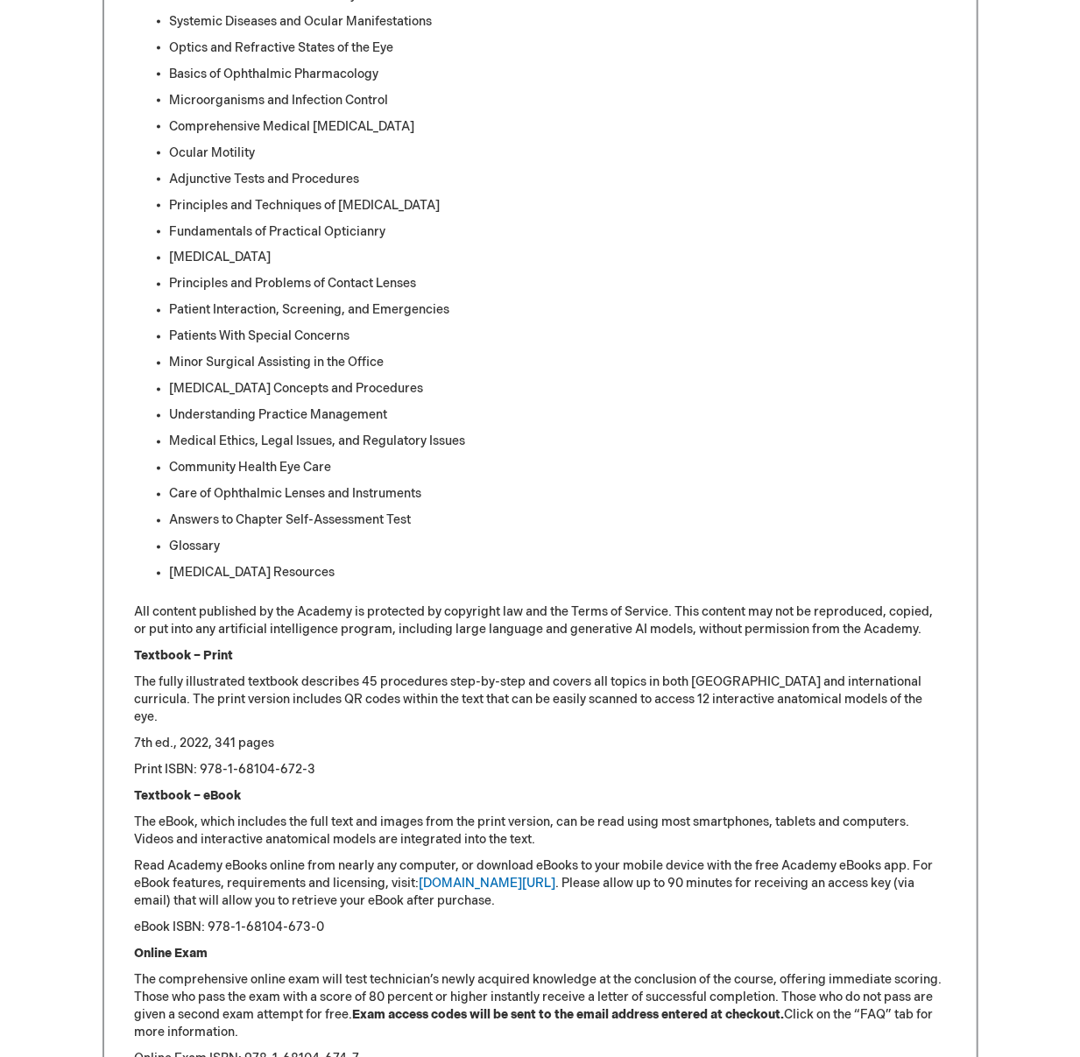
click at [1027, 56] on div "MJ Tsang Log Out Search My Cart CLOSE RECENTLY ADDED ITEM(S) Close There are no…" at bounding box center [540, 217] width 1080 height 3158
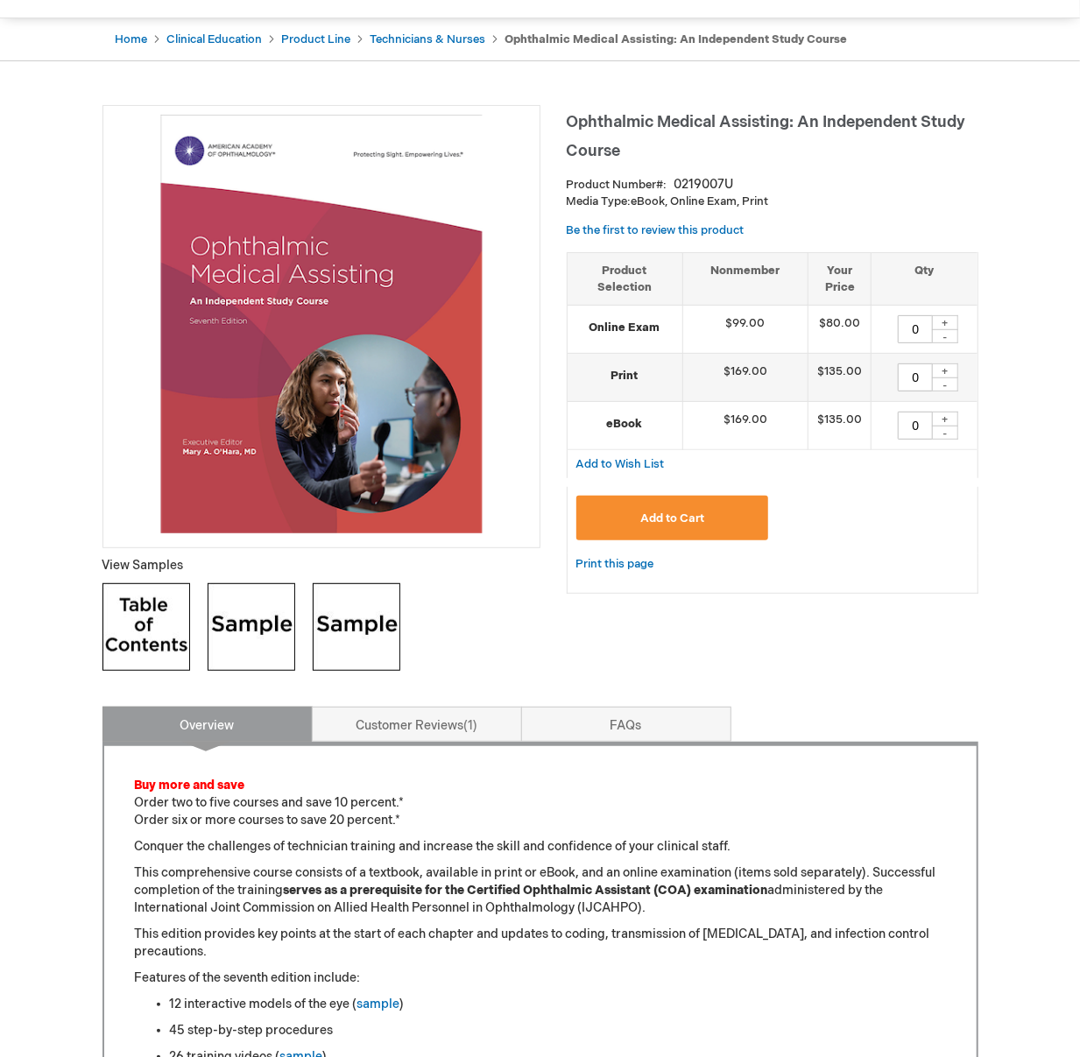
scroll to position [0, 0]
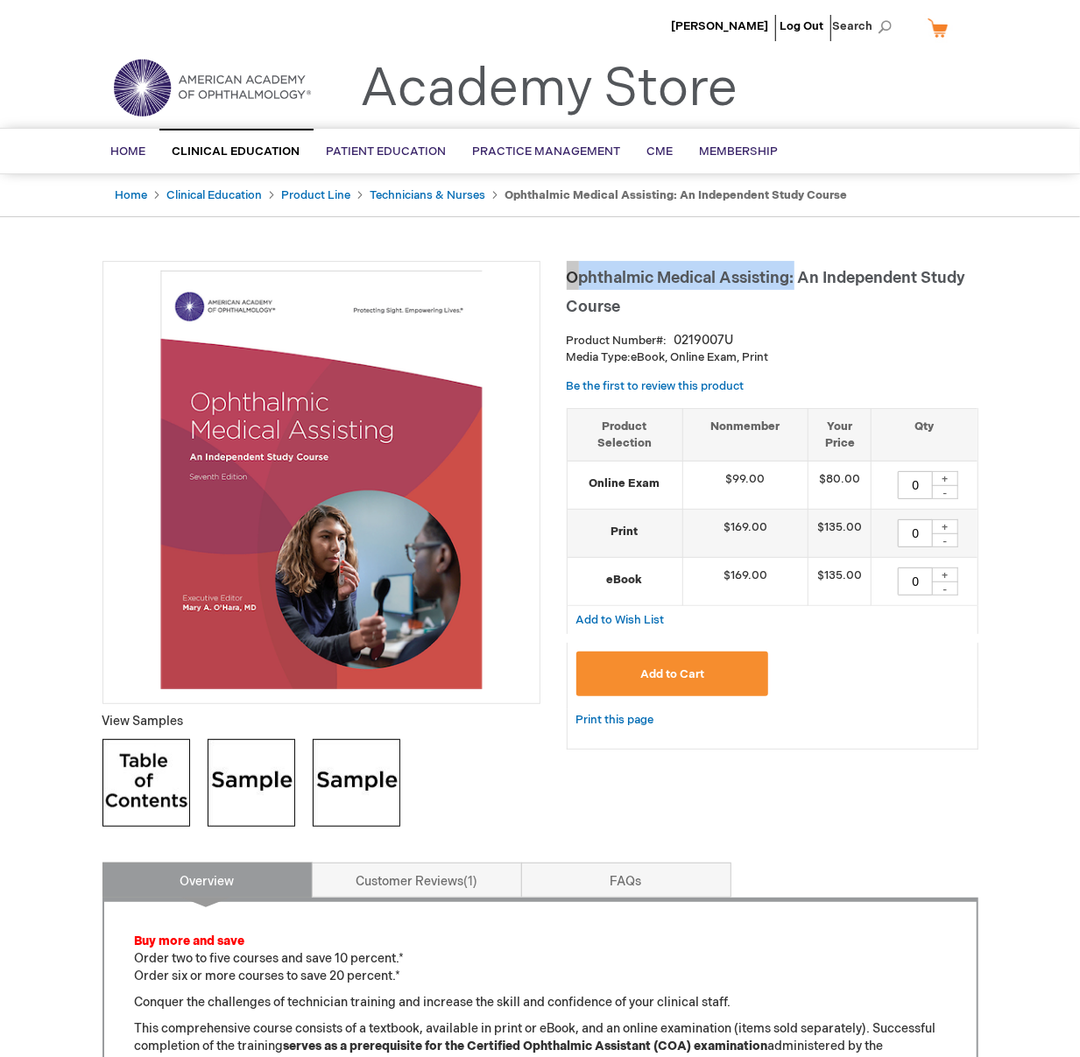
drag, startPoint x: 794, startPoint y: 277, endPoint x: 569, endPoint y: 270, distance: 225.2
click at [569, 270] on span "Ophthalmic Medical Assisting: An Independent Study Course" at bounding box center [766, 292] width 399 height 47
copy span "Ophthalmic Medical Assisting:"
click at [863, 28] on span "Search" at bounding box center [866, 26] width 67 height 35
paste input "Ophthalmic Medical Assisting:"
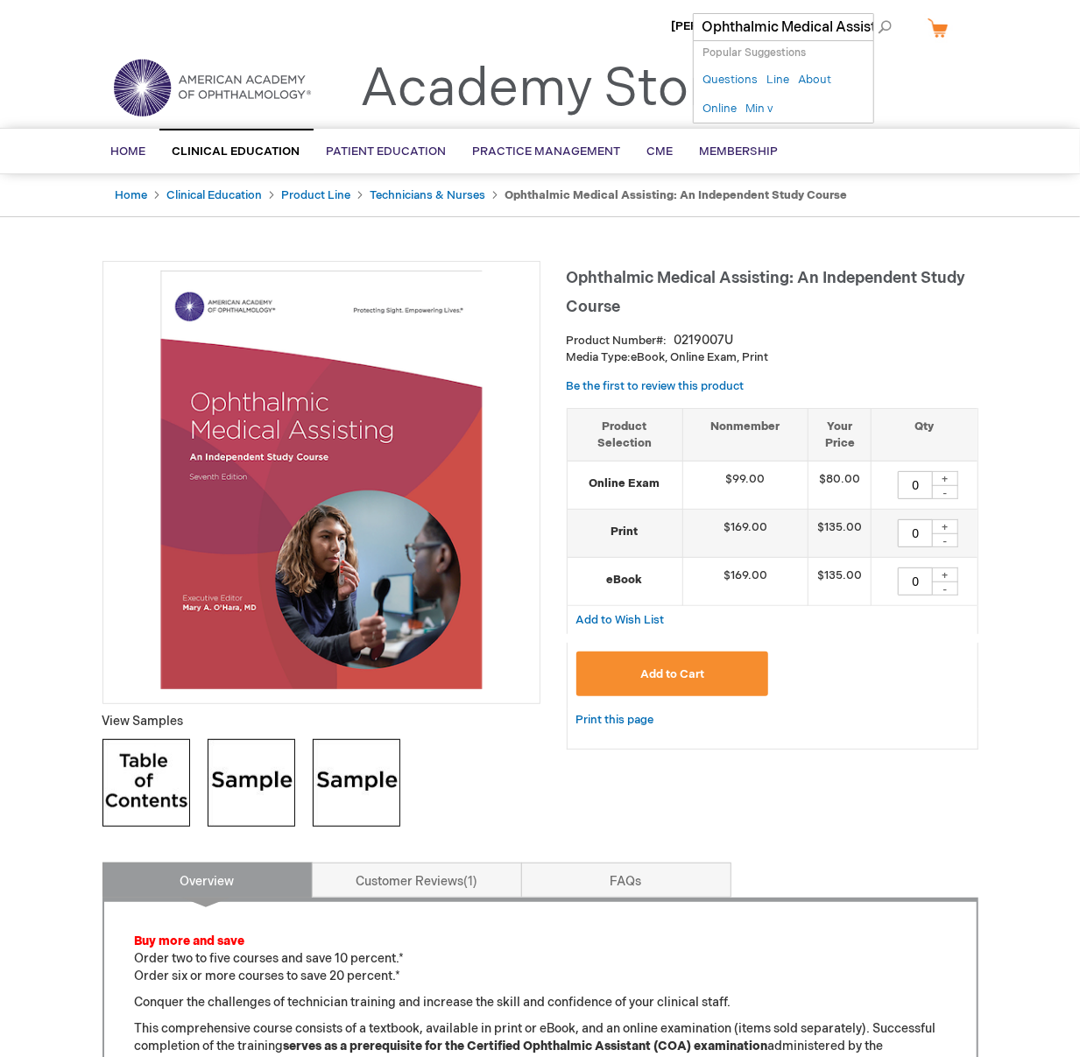
scroll to position [0, 31]
type input "Ophthalmic Medical Assisting:"
click at [878, 13] on button "Search" at bounding box center [885, 27] width 14 height 28
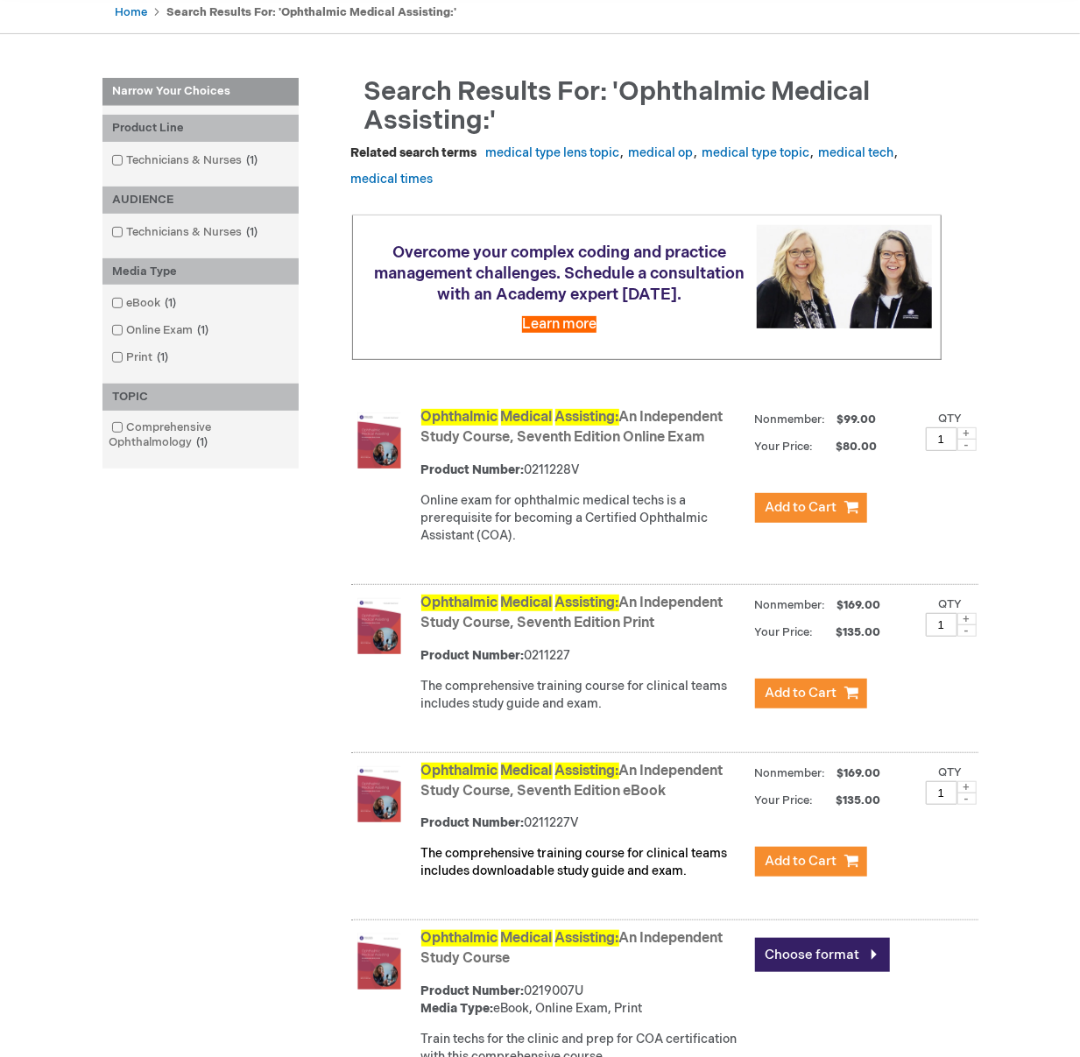
scroll to position [486, 0]
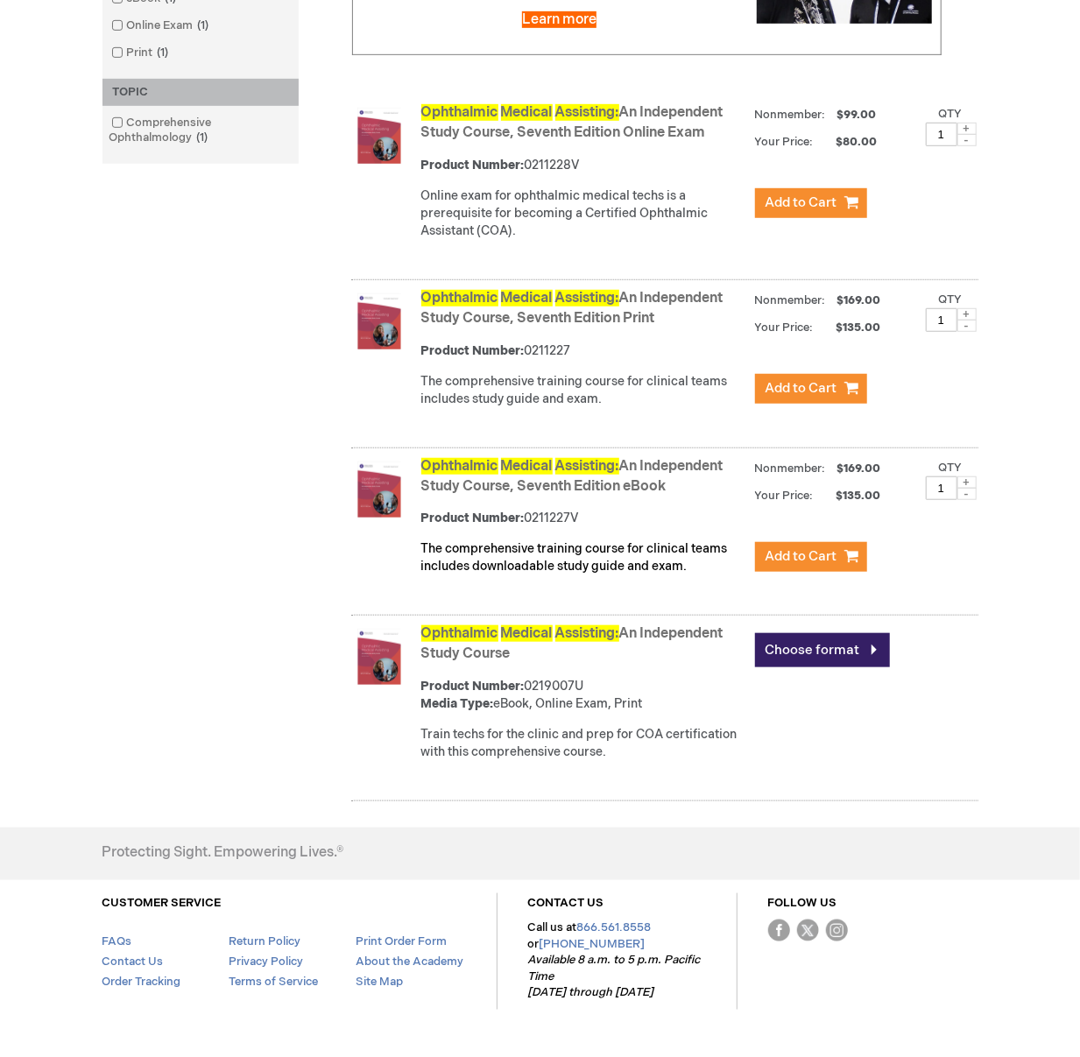
type input "MJTsang"
click at [633, 141] on link "Ophthalmic Medical Assisting: An Independent Study Course, Seventh Edition Onli…" at bounding box center [572, 122] width 302 height 37
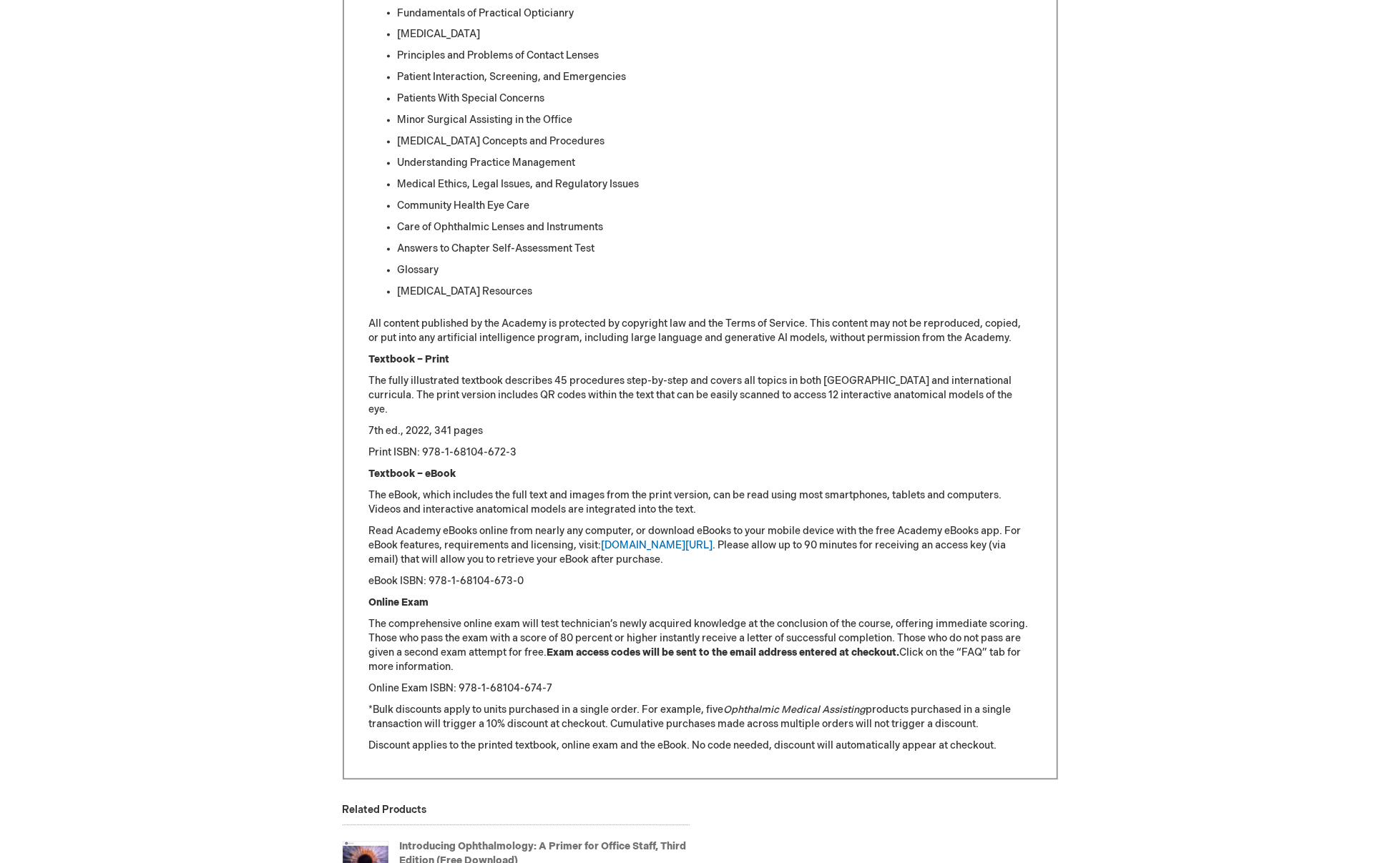
scroll to position [1430, 0]
